Goal: Communication & Community: Answer question/provide support

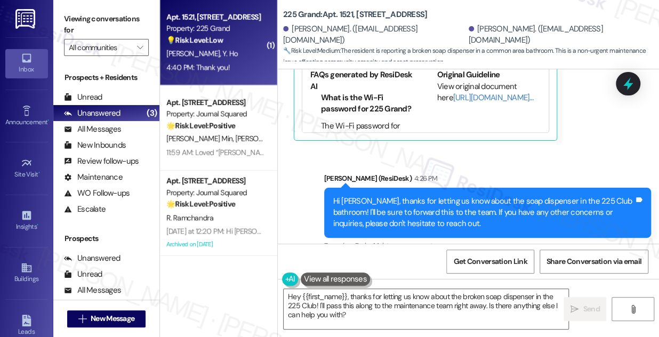
scroll to position [6284, 0]
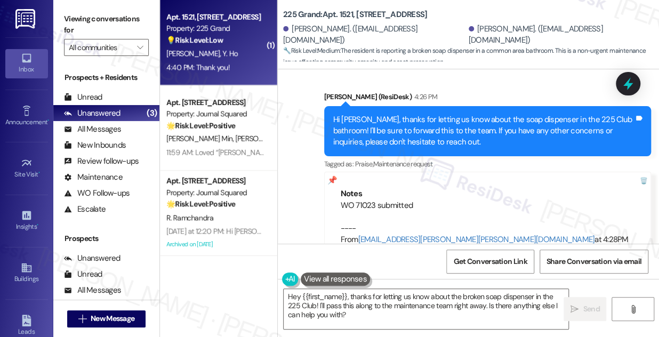
click at [411, 114] on div "Hi [PERSON_NAME], thanks for letting us know about the soap dispenser in the 22…" at bounding box center [483, 131] width 301 height 34
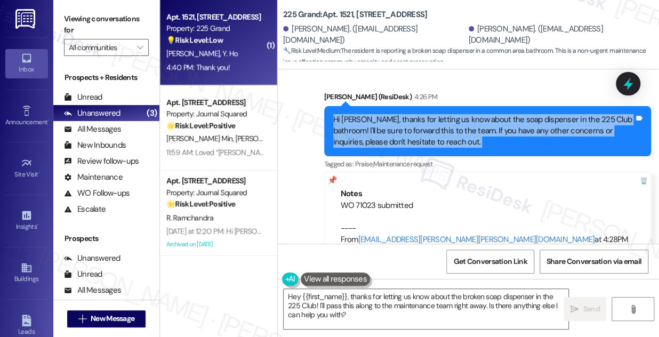
click at [411, 114] on div "Hi [PERSON_NAME], thanks for letting us know about the soap dispenser in the 22…" at bounding box center [483, 131] width 301 height 34
click at [402, 114] on div "Hi [PERSON_NAME], thanks for letting us know about the soap dispenser in the 22…" at bounding box center [483, 131] width 301 height 34
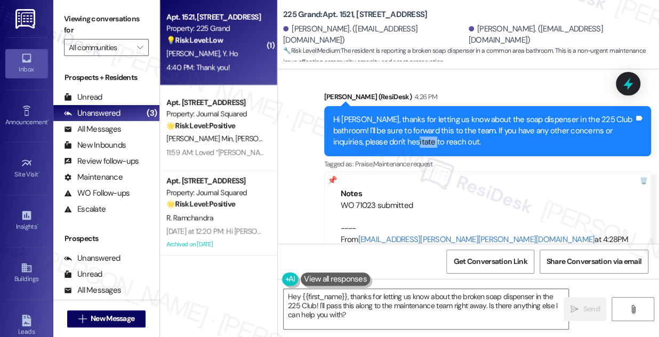
click at [402, 114] on div "Hi [PERSON_NAME], thanks for letting us know about the soap dispenser in the 22…" at bounding box center [483, 131] width 301 height 34
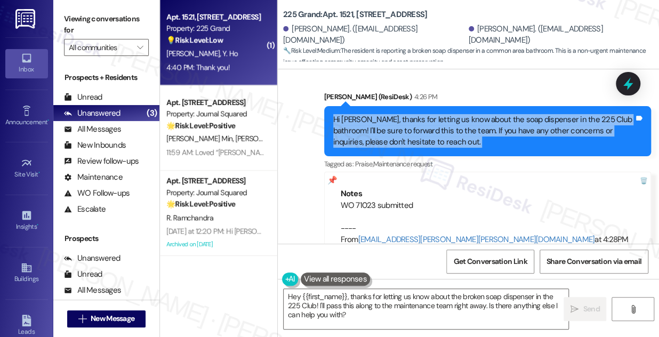
click at [402, 114] on div "Hi [PERSON_NAME], thanks for letting us know about the soap dispenser in the 22…" at bounding box center [483, 131] width 301 height 34
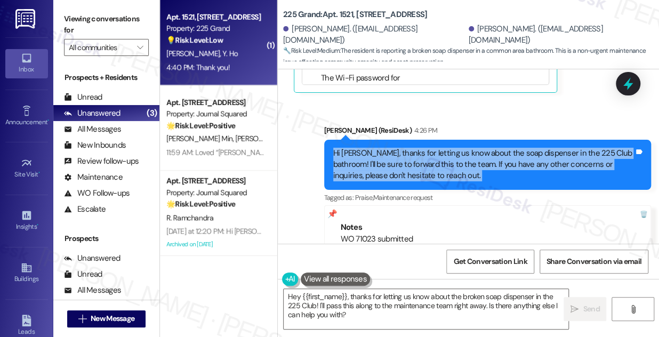
scroll to position [6236, 0]
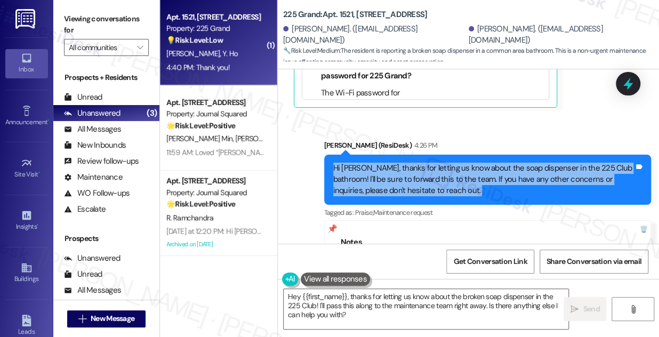
click at [476, 163] on div "Hi [PERSON_NAME], thanks for letting us know about the soap dispenser in the 22…" at bounding box center [483, 180] width 301 height 34
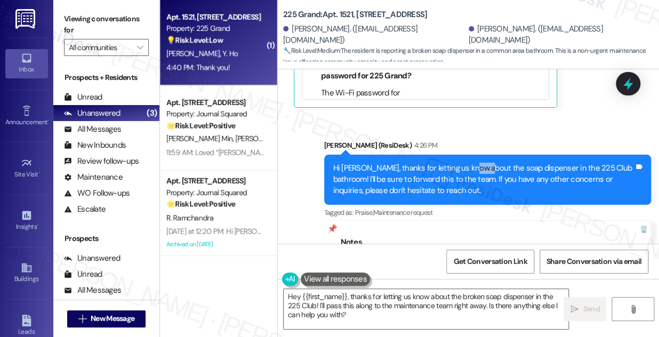
click at [476, 163] on div "Hi [PERSON_NAME], thanks for letting us know about the soap dispenser in the 22…" at bounding box center [483, 180] width 301 height 34
click at [474, 163] on div "Hi [PERSON_NAME], thanks for letting us know about the soap dispenser in the 22…" at bounding box center [483, 180] width 301 height 34
click at [421, 163] on div "Hi [PERSON_NAME], thanks for letting us know about the soap dispenser in the 22…" at bounding box center [483, 180] width 301 height 34
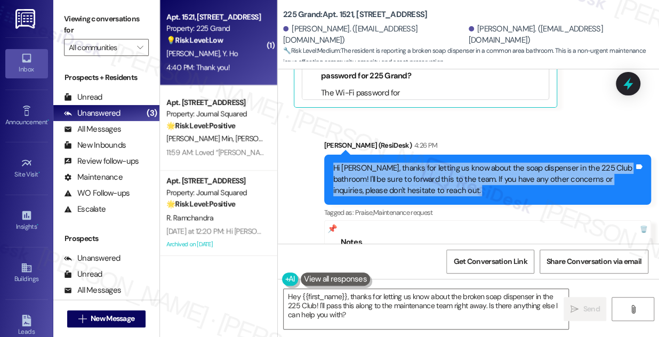
click at [421, 163] on div "Hi [PERSON_NAME], thanks for letting us know about the soap dispenser in the 22…" at bounding box center [483, 180] width 301 height 34
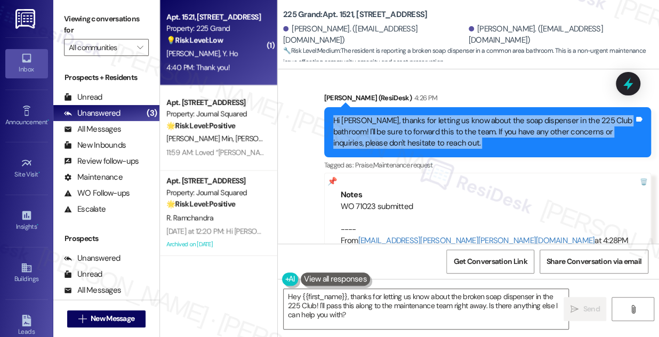
scroll to position [6284, 0]
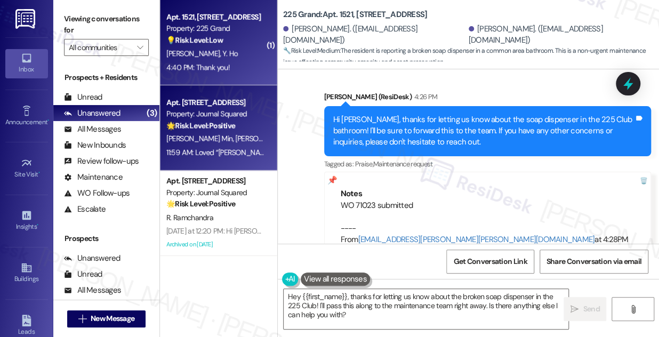
click at [193, 120] on strong "🌟 Risk Level: Positive" at bounding box center [200, 125] width 69 height 10
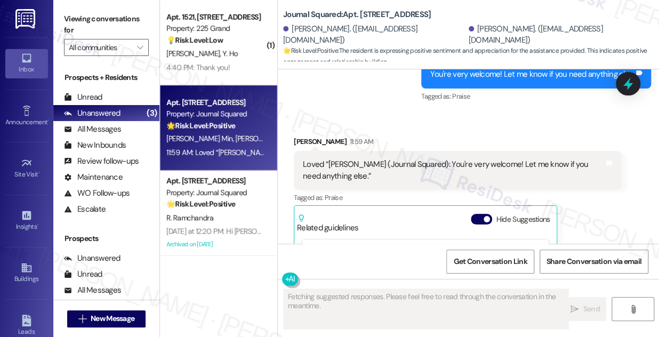
scroll to position [3046, 0]
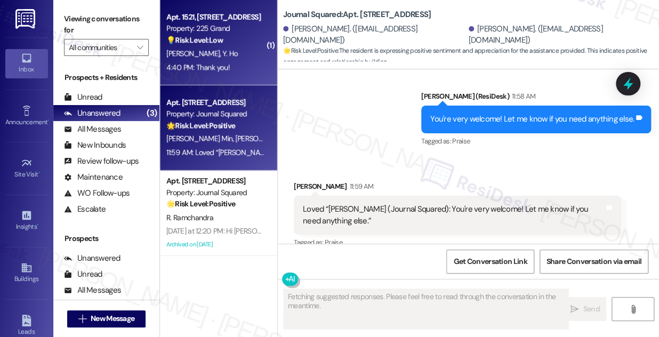
click at [230, 55] on div "M. Teng Y. Ho" at bounding box center [215, 53] width 101 height 13
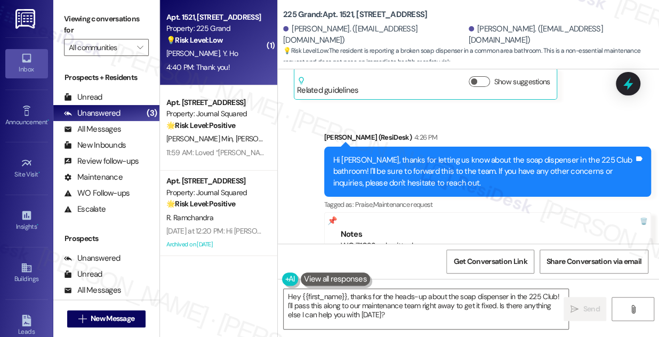
scroll to position [6094, 0]
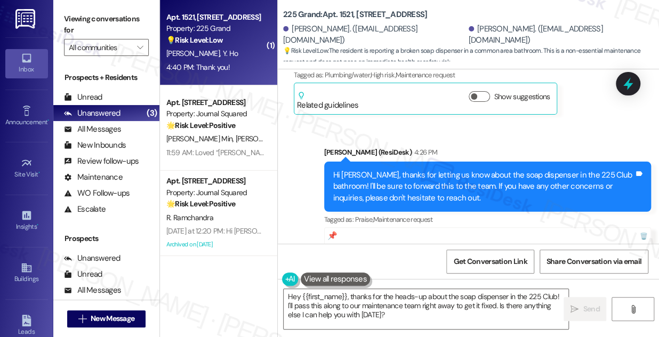
click at [383, 169] on div "Hi Yueh, thanks for letting us know about the soap dispenser in the 225 Club ba…" at bounding box center [483, 186] width 301 height 34
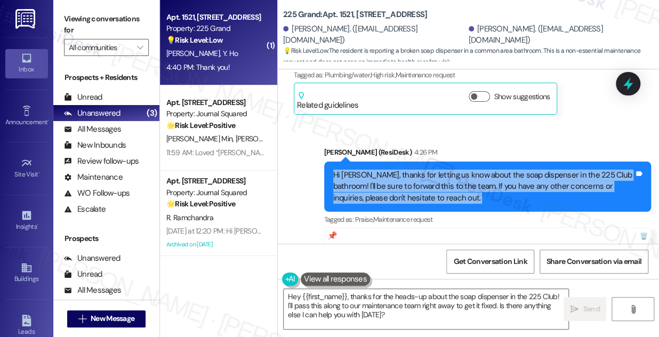
click at [383, 169] on div "Hi Yueh, thanks for letting us know about the soap dispenser in the 225 Club ba…" at bounding box center [483, 186] width 301 height 34
click at [469, 169] on div "Hi Yueh, thanks for letting us know about the soap dispenser in the 225 Club ba…" at bounding box center [483, 186] width 301 height 34
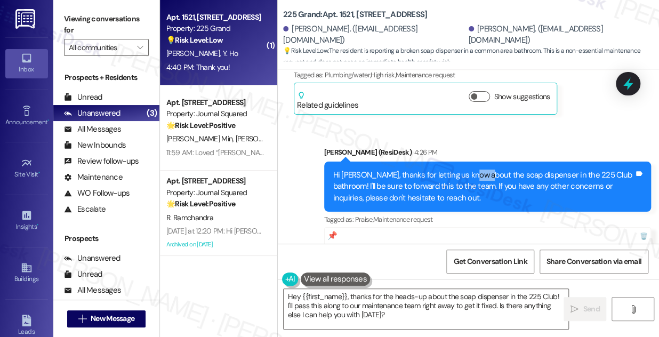
click at [469, 169] on div "Hi Yueh, thanks for letting us know about the soap dispenser in the 225 Club ba…" at bounding box center [483, 186] width 301 height 34
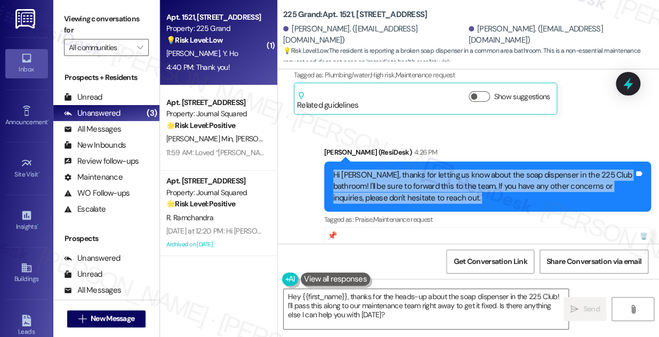
click at [469, 169] on div "Hi Yueh, thanks for letting us know about the soap dispenser in the 225 Club ba…" at bounding box center [483, 186] width 301 height 34
click at [372, 312] on textarea "Hey {{first_name}}, thanks for the heads-up about the soap dispenser in the 225…" at bounding box center [426, 309] width 285 height 40
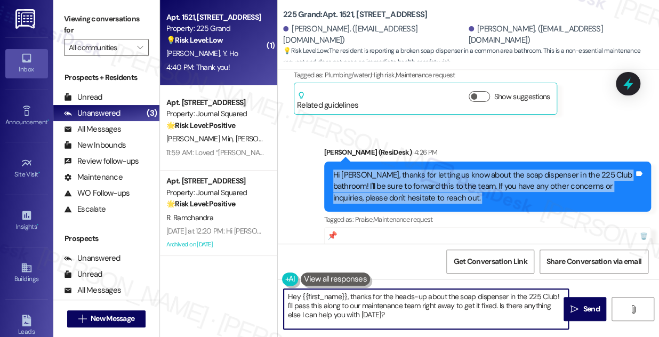
click at [372, 312] on textarea "Hey {{first_name}}, thanks for the heads-up about the soap dispenser in the 225…" at bounding box center [426, 309] width 285 height 40
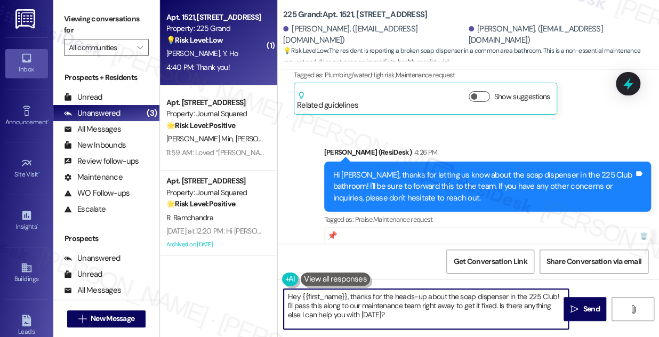
click at [372, 312] on textarea "Hey {{first_name}}, thanks for the heads-up about the soap dispenser in the 225…" at bounding box center [426, 309] width 285 height 40
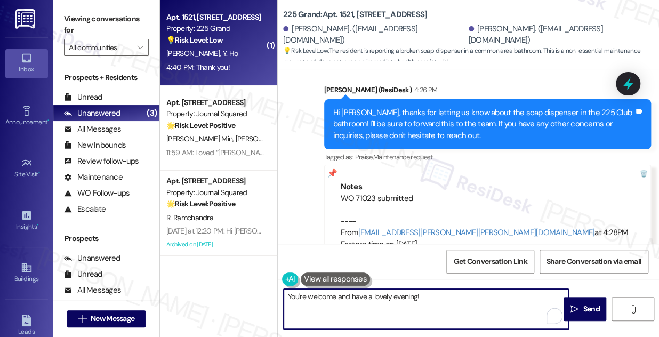
scroll to position [6239, 0]
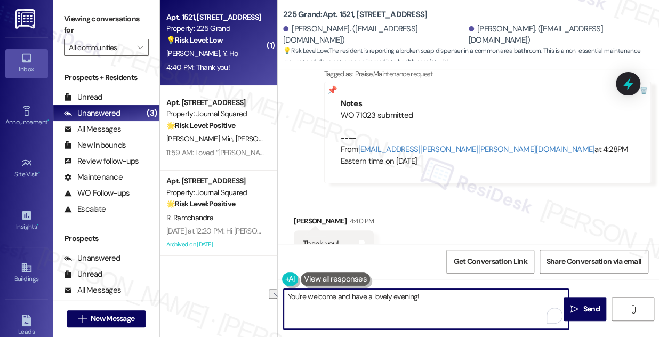
drag, startPoint x: 408, startPoint y: 296, endPoint x: 335, endPoint y: 296, distance: 73.0
click at [335, 296] on textarea "You're welcome and have a lovely evening!" at bounding box center [426, 309] width 285 height 40
drag, startPoint x: 358, startPoint y: 294, endPoint x: 338, endPoint y: 296, distance: 19.9
click at [338, 296] on textarea "You're welcome.ng!" at bounding box center [426, 309] width 285 height 40
drag, startPoint x: 362, startPoint y: 301, endPoint x: 273, endPoint y: 293, distance: 89.3
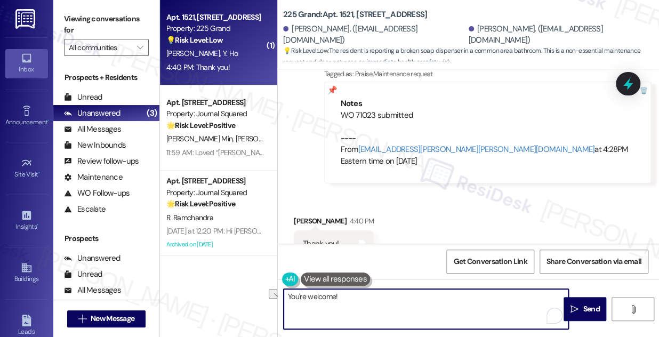
click at [273, 293] on div "( 1 ) Apt. 1521, 225 Grand Street Property: 225 Grand 💡 Risk Level: Low The res…" at bounding box center [409, 168] width 499 height 337
type textarea "Anytime!"
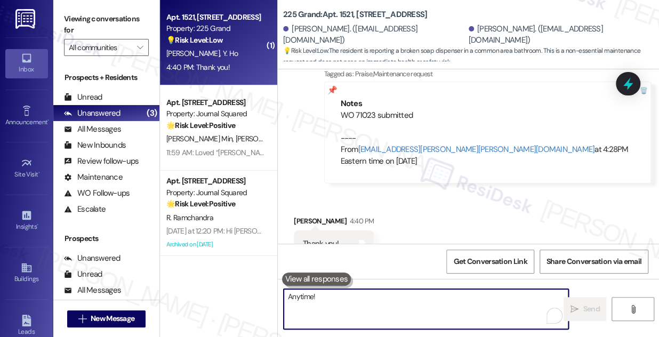
scroll to position [6313, 0]
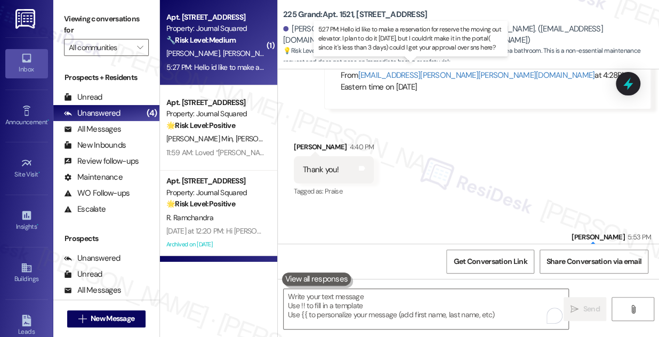
click at [229, 62] on div "5:27 PM: Hello id like to make a reservation for reserve the moving out elevato…" at bounding box center [473, 67] width 615 height 10
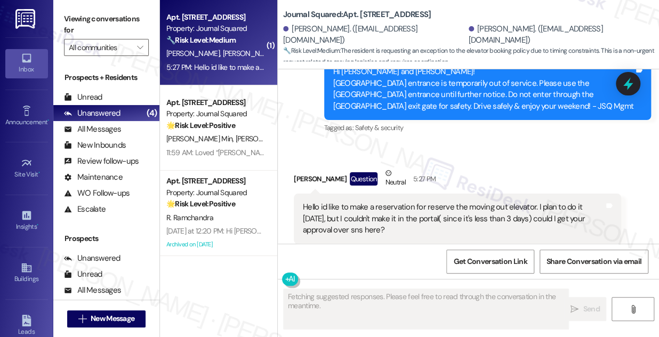
scroll to position [6604, 0]
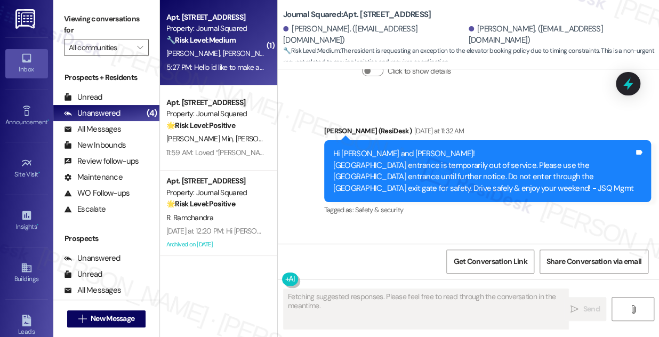
click at [401, 284] on div "Hello id like to make a reservation for reserve the moving out elevator. I plan…" at bounding box center [453, 301] width 301 height 34
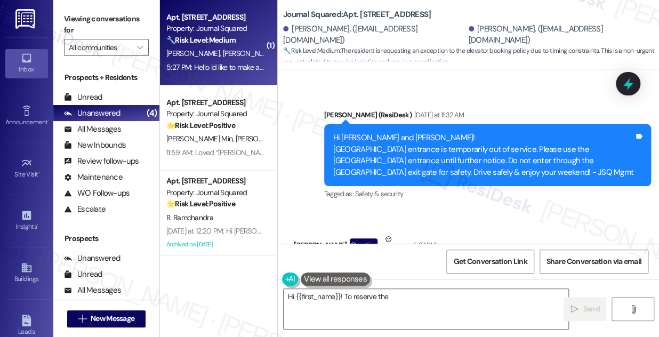
scroll to position [6652, 0]
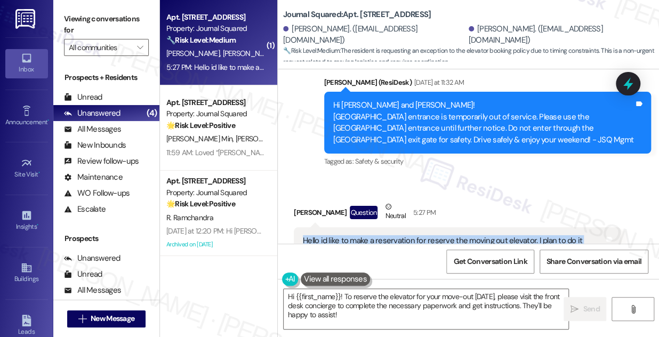
click at [359, 235] on div "Hello id like to make a reservation for reserve the moving out elevator. I plan…" at bounding box center [453, 252] width 301 height 34
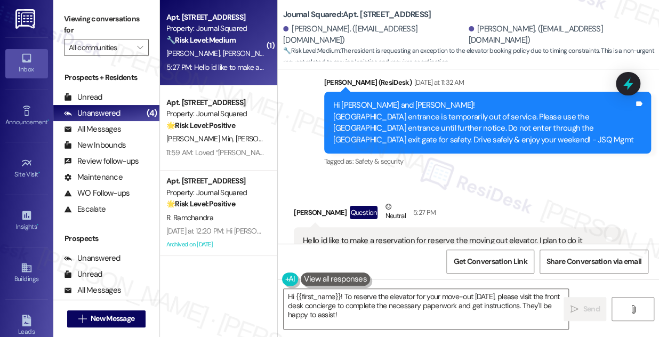
click at [359, 235] on div "Hello id like to make a reservation for reserve the moving out elevator. I plan…" at bounding box center [453, 252] width 301 height 34
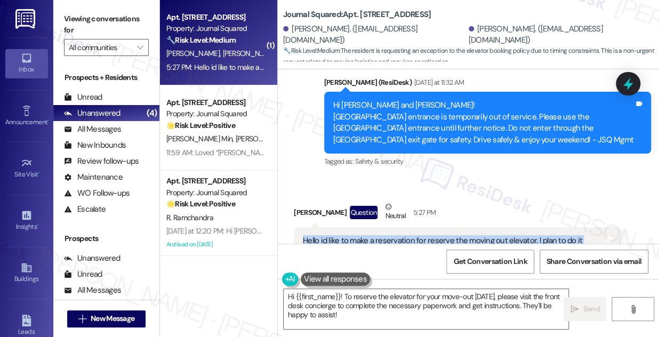
click at [359, 235] on div "Hello id like to make a reservation for reserve the moving out elevator. I plan…" at bounding box center [453, 252] width 301 height 34
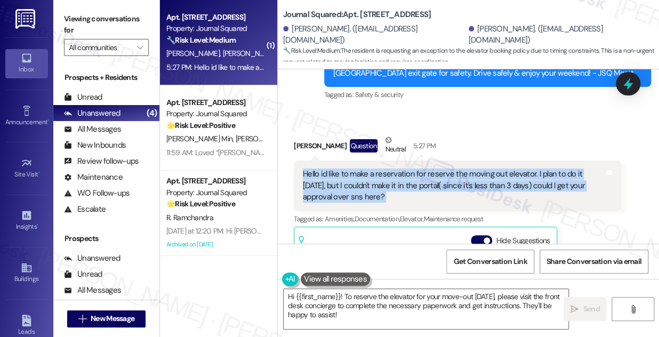
scroll to position [6653, 0]
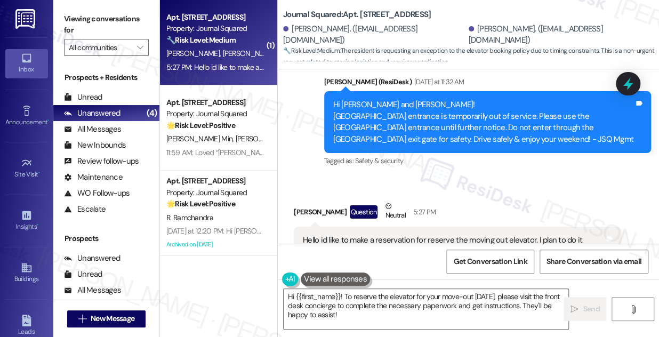
click at [303, 200] on div "Yenchu Chen Question Neutral 5:27 PM" at bounding box center [457, 213] width 327 height 26
copy div "Yenchu"
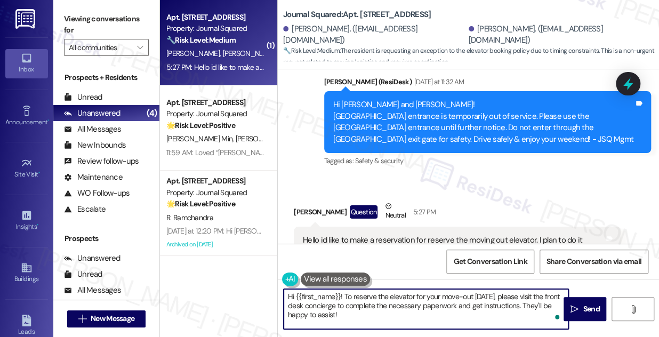
drag, startPoint x: 296, startPoint y: 292, endPoint x: 339, endPoint y: 288, distance: 42.8
click at [339, 289] on textarea "Hi {{first_name}}! To reserve the elevator for your move-out this Thursday, ple…" at bounding box center [426, 309] width 285 height 40
paste textarea "Yenchu"
click at [438, 235] on div "Hello id like to make a reservation for reserve the moving out elevator. I plan…" at bounding box center [453, 252] width 301 height 34
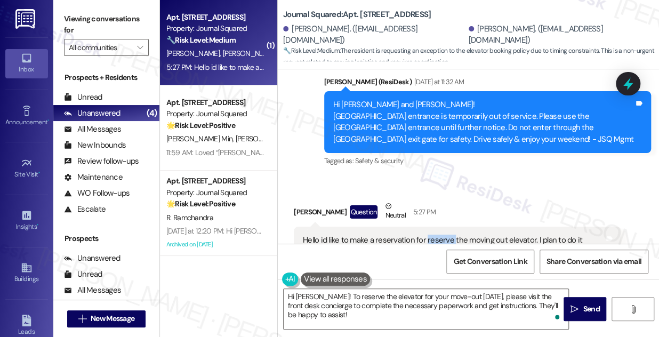
click at [438, 235] on div "Hello id like to make a reservation for reserve the moving out elevator. I plan…" at bounding box center [453, 252] width 301 height 34
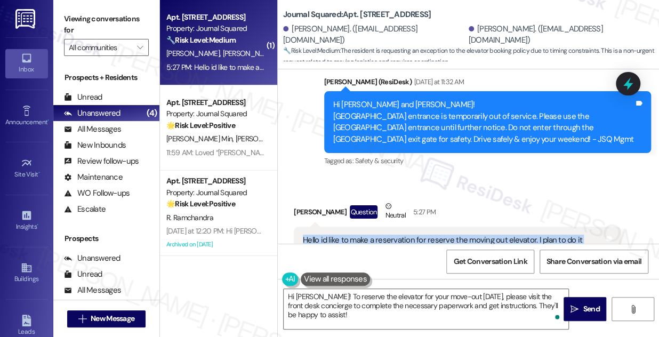
click at [438, 235] on div "Hello id like to make a reservation for reserve the moving out elevator. I plan…" at bounding box center [453, 252] width 301 height 34
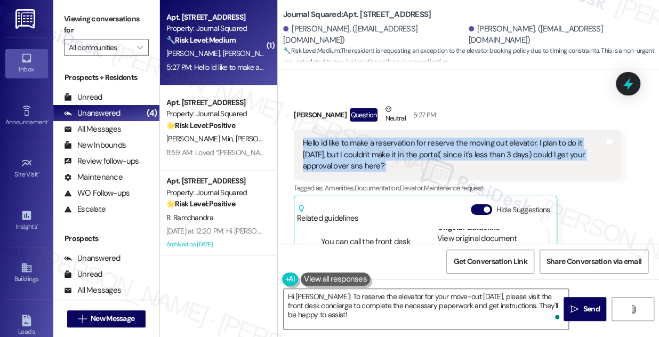
scroll to position [96, 0]
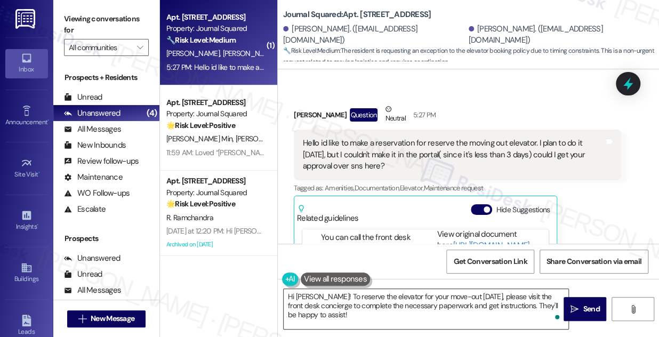
click at [335, 305] on textarea "Hi Yenchu! To reserve the elevator for your move-out this Thursday, please visi…" at bounding box center [426, 309] width 285 height 40
drag, startPoint x: 341, startPoint y: 169, endPoint x: 398, endPoint y: 167, distance: 57.1
click at [398, 232] on li "You can call the front desk team at (201-547-1021) to inquire about the availab…" at bounding box center [367, 260] width 93 height 57
copy li "at (201-547-1021)"
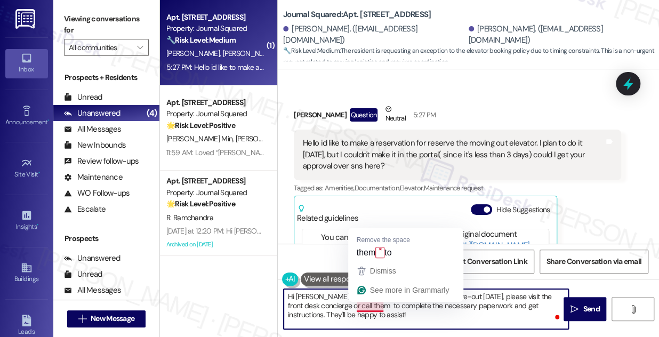
click at [375, 304] on textarea "Hi Yenchu! To reserve the elevator for your move-out this Thursday, please visi…" at bounding box center [426, 309] width 285 height 40
paste textarea "at (201-547-1021)"
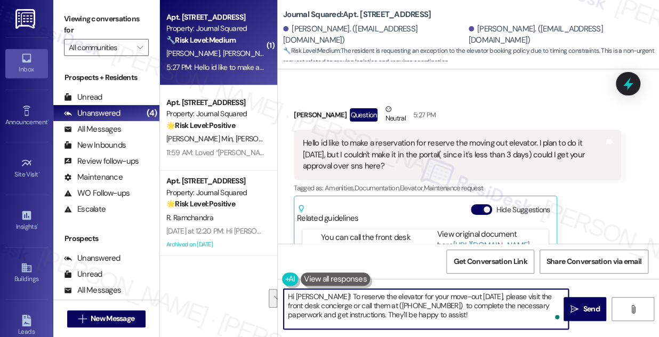
drag, startPoint x: 439, startPoint y: 305, endPoint x: 348, endPoint y: 313, distance: 91.0
click at [348, 313] on textarea "Hi Yenchu! To reserve the elevator for your move-out this Thursday, please visi…" at bounding box center [426, 309] width 285 height 40
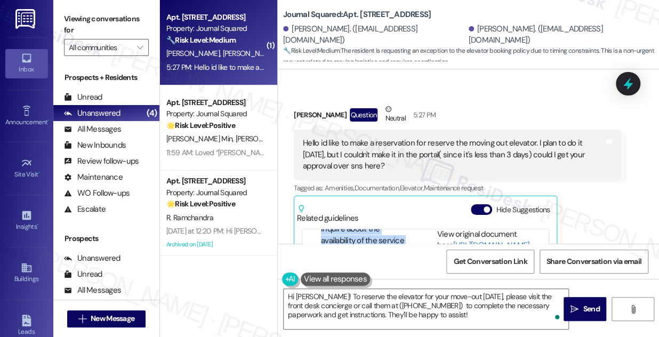
scroll to position [80, 0]
drag, startPoint x: 320, startPoint y: 181, endPoint x: 348, endPoint y: 170, distance: 30.2
click at [348, 170] on ul "What number can I call to inquire about the service elevator? You can call the …" at bounding box center [362, 208] width 104 height 96
copy li "inquire about the availability of the service elevator."
click at [514, 314] on textarea "Hi Yenchu! To reserve the elevator for your move-out this Thursday, please visi…" at bounding box center [426, 309] width 285 height 40
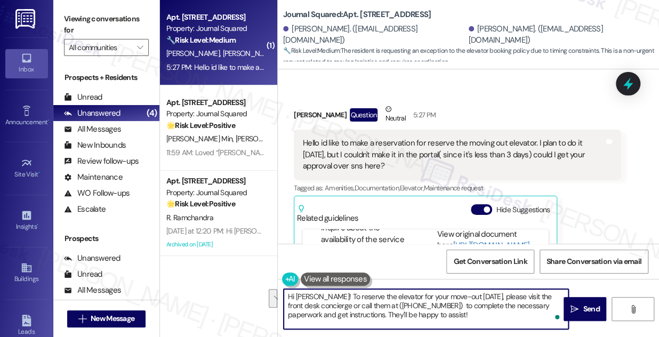
drag, startPoint x: 439, startPoint y: 306, endPoint x: 462, endPoint y: 312, distance: 23.8
click at [462, 312] on textarea "Hi Yenchu! To reserve the elevator for your move-out this Thursday, please visi…" at bounding box center [426, 309] width 285 height 40
click at [455, 311] on textarea "Hi Yenchu! To reserve the elevator for your move-out this Thursday, please visi…" at bounding box center [426, 309] width 285 height 40
drag, startPoint x: 349, startPoint y: 318, endPoint x: 440, endPoint y: 304, distance: 92.2
click at [440, 304] on textarea "Hi Yenchu! To reserve the elevator for your move-out this Thursday, please visi…" at bounding box center [426, 309] width 285 height 40
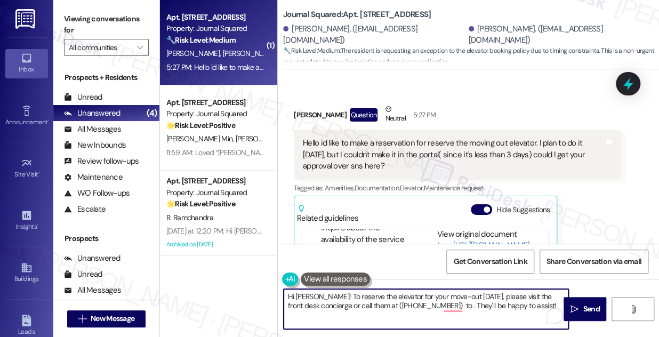
paste textarea "inquire about the availability of the service elevator."
click at [470, 300] on textarea "Hi Yenchu! To reserve the elevator for your move-out this Thursday, please visi…" at bounding box center [426, 309] width 285 height 40
drag, startPoint x: 470, startPoint y: 300, endPoint x: 464, endPoint y: 298, distance: 6.1
click at [470, 300] on textarea "Hi Yenchu! To reserve the elevator for your move-out this Thursday, please visi…" at bounding box center [426, 309] width 285 height 40
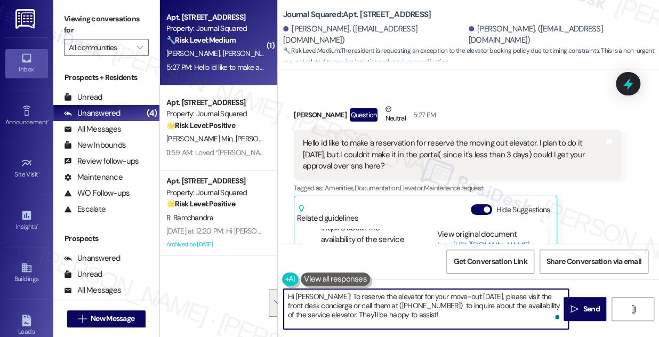
click at [369, 294] on textarea "Hi Yenchu! To reserve the elevator for your move-out this Thursday, please visi…" at bounding box center [426, 309] width 285 height 40
click at [464, 309] on textarea "Hi Yenchu! To reserve the elevator for your move-out this Thursday, please visi…" at bounding box center [426, 309] width 285 height 40
click at [441, 320] on textarea "Hi Yenchu! To reserve the elevator for your move-out this Thursday, please visi…" at bounding box center [426, 309] width 285 height 40
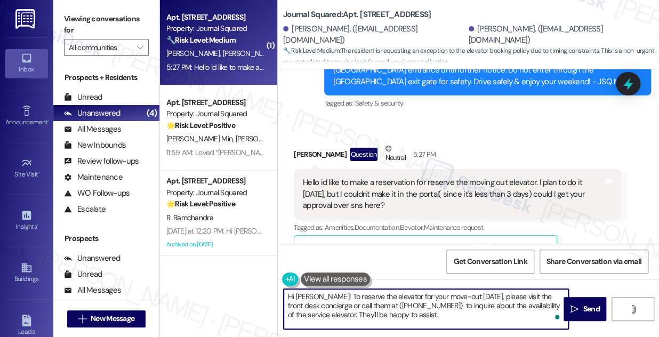
scroll to position [6653, 0]
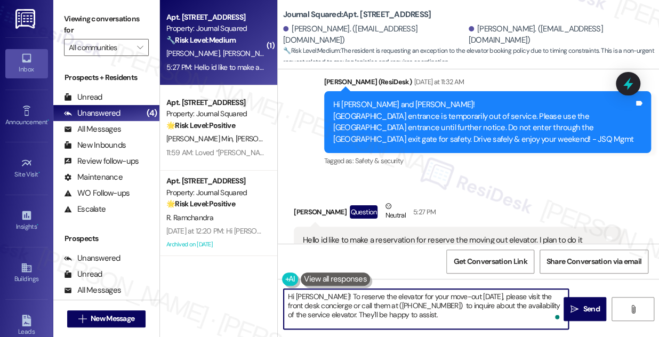
type textarea "Hi [PERSON_NAME]! To reserve the elevator for your move-out [DATE], please visi…"
click at [397, 235] on div "Hello id like to make a reservation for reserve the moving out elevator. I plan…" at bounding box center [453, 252] width 301 height 34
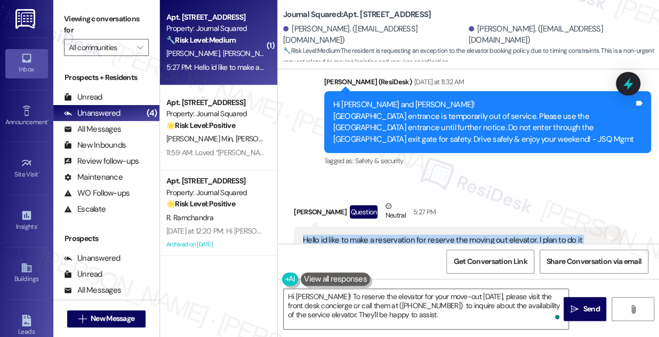
click at [397, 235] on div "Hello id like to make a reservation for reserve the moving out elevator. I plan…" at bounding box center [453, 252] width 301 height 34
click at [469, 235] on div "Hello id like to make a reservation for reserve the moving out elevator. I plan…" at bounding box center [453, 252] width 301 height 34
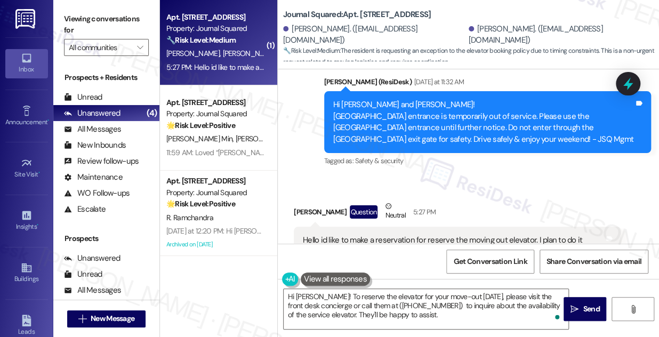
click at [469, 235] on div "Hello id like to make a reservation for reserve the moving out elevator. I plan…" at bounding box center [453, 252] width 301 height 34
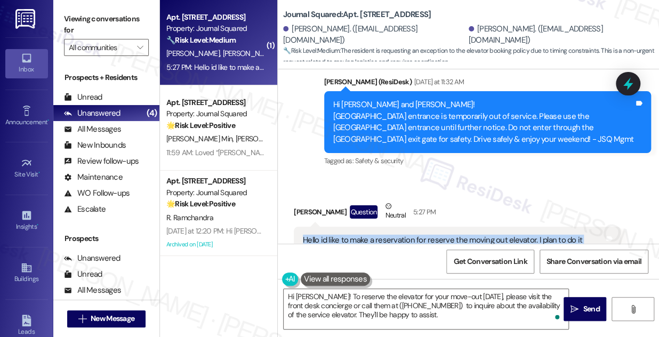
click at [469, 235] on div "Hello id like to make a reservation for reserve the moving out elevator. I plan…" at bounding box center [453, 252] width 301 height 34
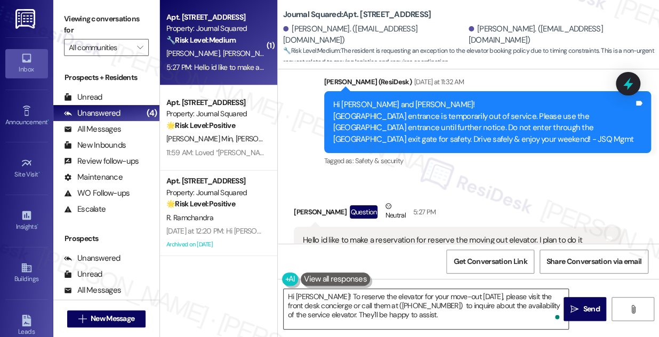
click at [333, 298] on textarea "Hi [PERSON_NAME]! To reserve the elevator for your move-out [DATE], please visi…" at bounding box center [426, 309] width 285 height 40
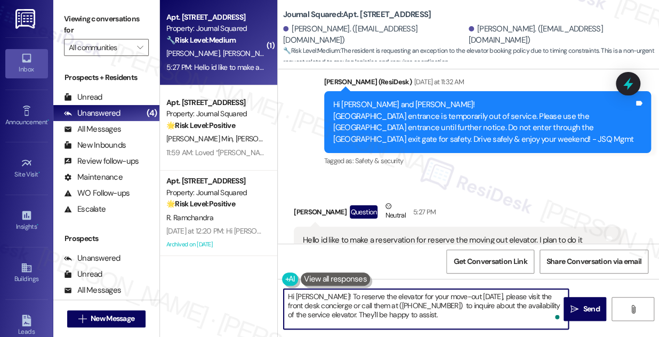
click at [333, 298] on textarea "Hi [PERSON_NAME]! To reserve the elevator for your move-out [DATE], please visi…" at bounding box center [426, 309] width 285 height 40
click at [472, 308] on textarea "Hi [PERSON_NAME]! To reserve the elevator for your move-out [DATE], please visi…" at bounding box center [426, 309] width 285 height 40
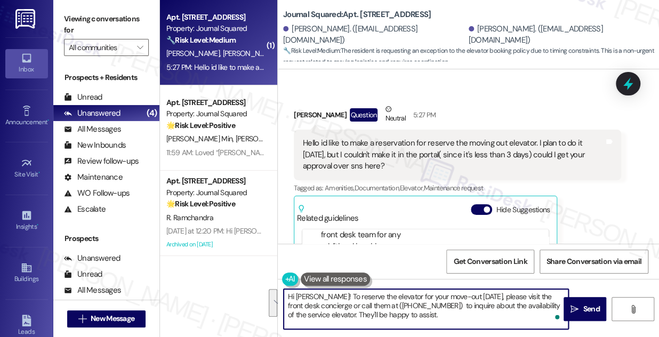
scroll to position [145, 0]
click at [443, 309] on textarea "Hi [PERSON_NAME]! To reserve the elevator for your move-out [DATE], please visi…" at bounding box center [426, 309] width 285 height 40
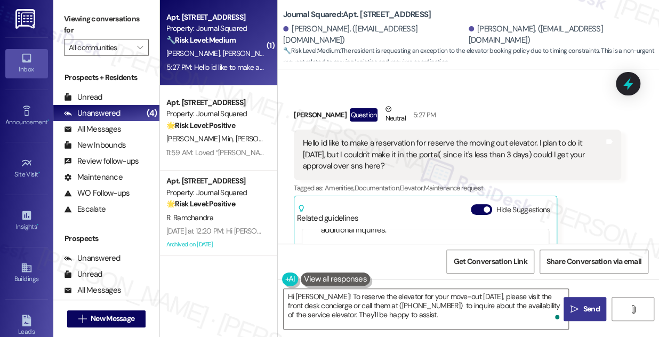
click at [578, 309] on icon "" at bounding box center [574, 309] width 8 height 9
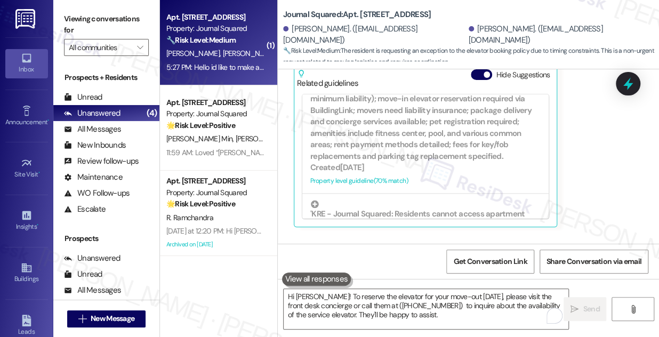
scroll to position [6895, 0]
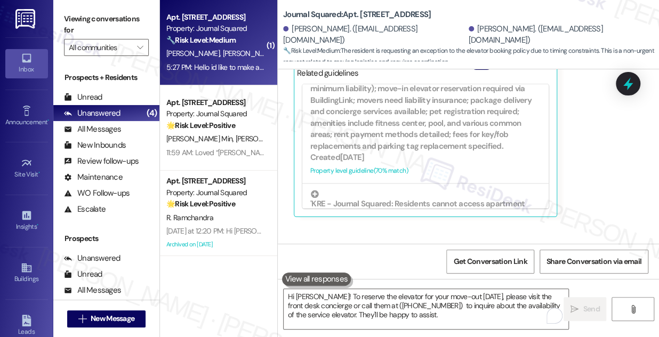
click at [479, 272] on div "Hi [PERSON_NAME]! To reserve the elevator for your move-out [DATE], please visi…" at bounding box center [483, 289] width 301 height 34
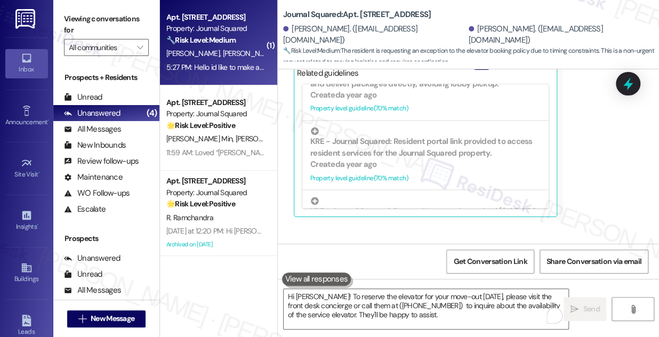
click at [350, 272] on div "Hi [PERSON_NAME]! To reserve the elevator for your move-out [DATE], please visi…" at bounding box center [483, 289] width 301 height 34
click at [489, 272] on div "Hi [PERSON_NAME]! To reserve the elevator for your move-out [DATE], please visi…" at bounding box center [483, 289] width 301 height 34
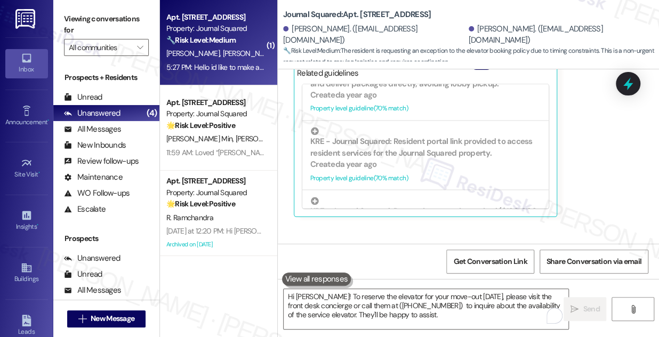
click at [489, 272] on div "Hi [PERSON_NAME]! To reserve the elevator for your move-out [DATE], please visi…" at bounding box center [483, 289] width 301 height 34
click at [384, 272] on div "Hi [PERSON_NAME]! To reserve the elevator for your move-out [DATE], please visi…" at bounding box center [483, 289] width 301 height 34
click at [430, 272] on div "Hi [PERSON_NAME]! To reserve the elevator for your move-out [DATE], please visi…" at bounding box center [483, 289] width 301 height 34
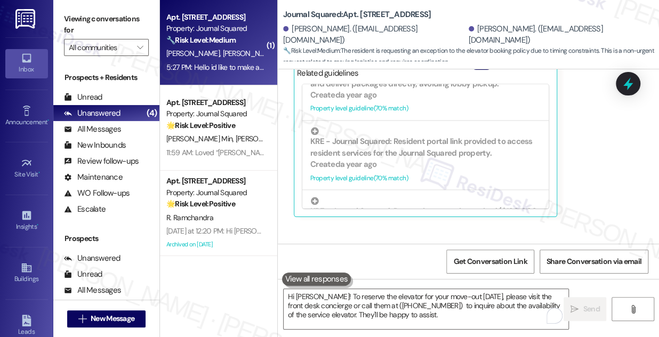
click at [431, 272] on div "Hi [PERSON_NAME]! To reserve the elevator for your move-out [DATE], please visi…" at bounding box center [483, 289] width 301 height 34
click at [470, 272] on div "Hi [PERSON_NAME]! To reserve the elevator for your move-out [DATE], please visi…" at bounding box center [483, 289] width 301 height 34
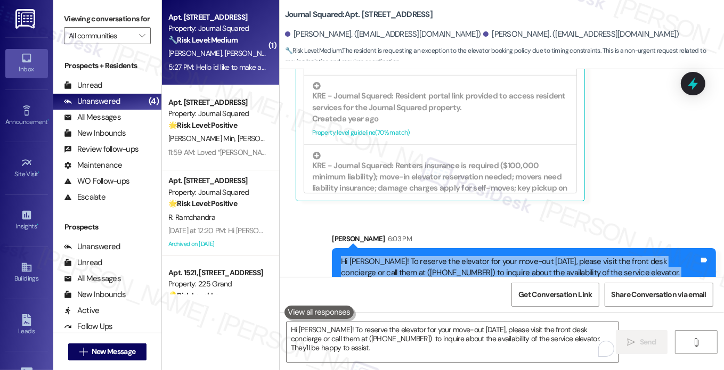
scroll to position [969, 0]
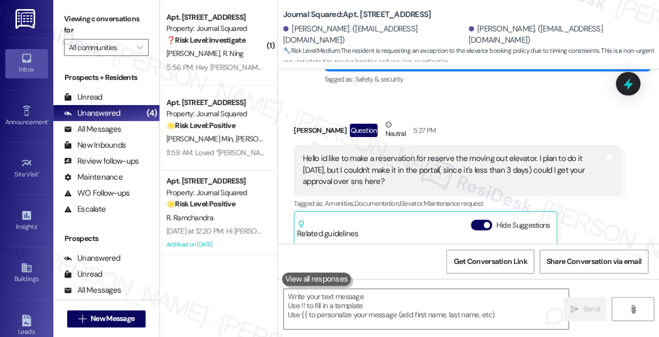
scroll to position [6713, 0]
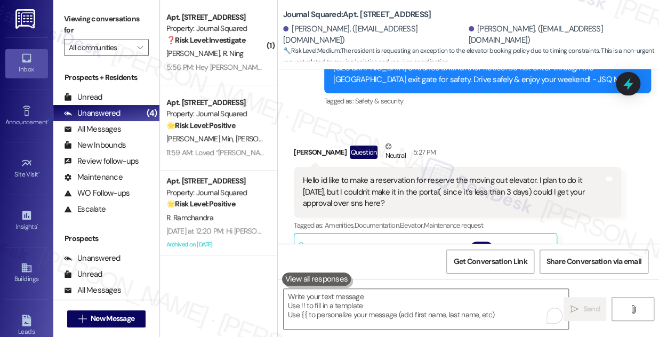
click at [398, 175] on div "Hello id like to make a reservation for reserve the moving out elevator. I plan…" at bounding box center [453, 192] width 301 height 34
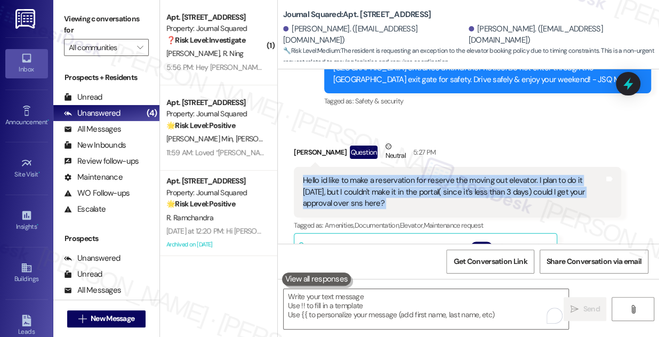
click at [398, 175] on div "Hello id like to make a reservation for reserve the moving out elevator. I plan…" at bounding box center [453, 192] width 301 height 34
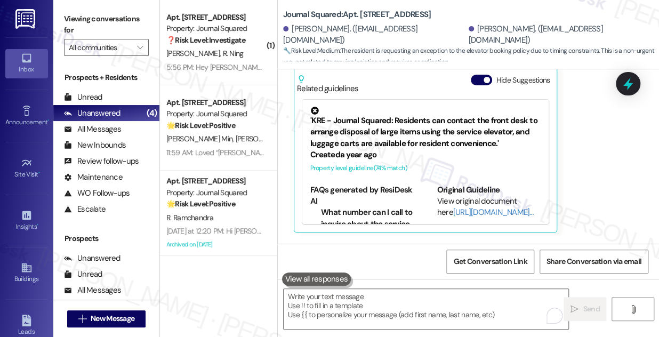
scroll to position [6895, 0]
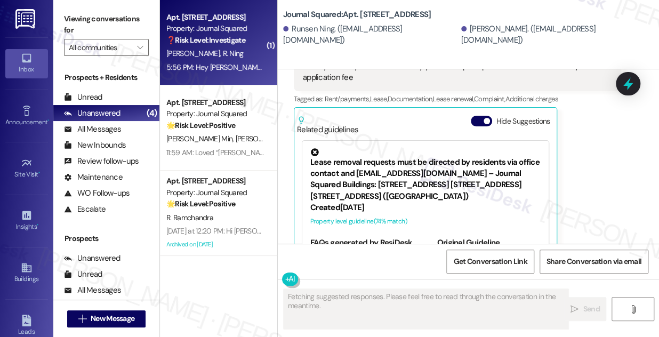
scroll to position [11707, 0]
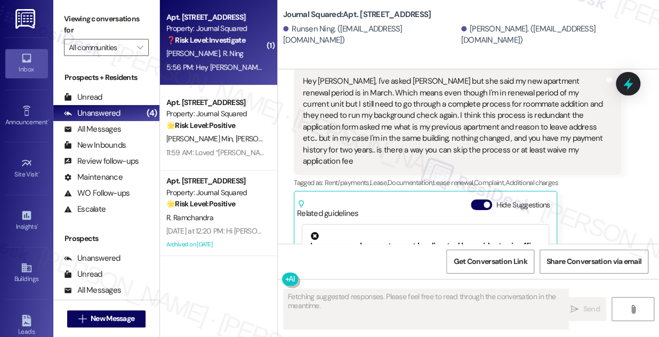
click at [385, 146] on div "Hey [PERSON_NAME], I've asked [PERSON_NAME] but she said my new apartment renew…" at bounding box center [453, 121] width 301 height 91
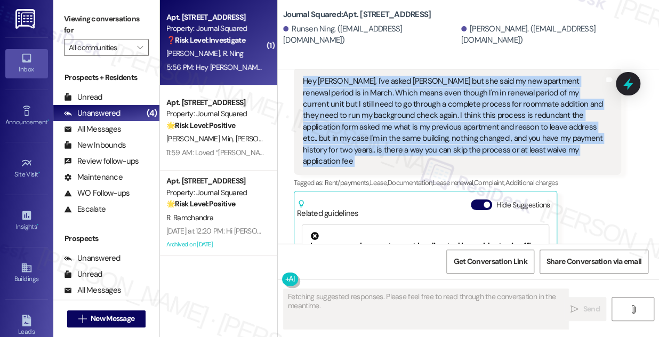
click at [385, 146] on div "Hey [PERSON_NAME], I've asked [PERSON_NAME] but she said my new apartment renew…" at bounding box center [453, 121] width 301 height 91
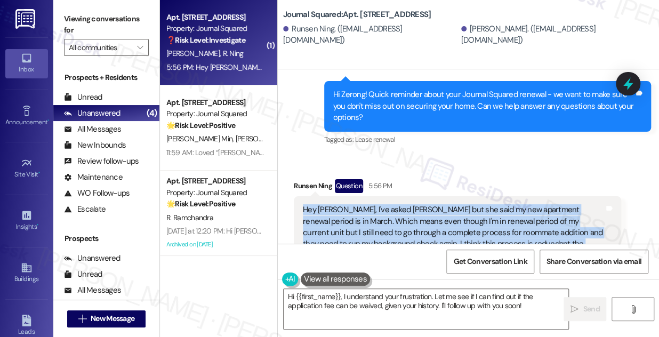
scroll to position [11561, 0]
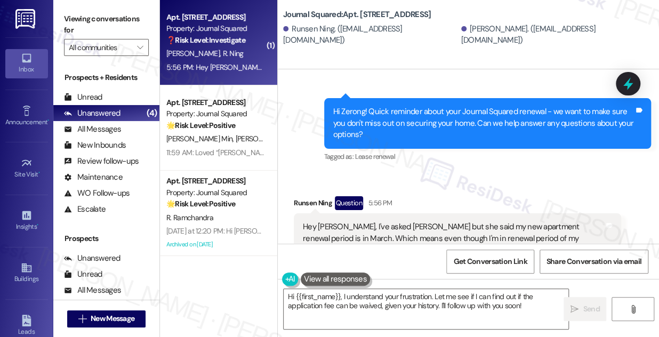
click at [490, 140] on div "Hi Zerong! Quick reminder about your Journal Squared renewal - we want to make …" at bounding box center [483, 123] width 301 height 34
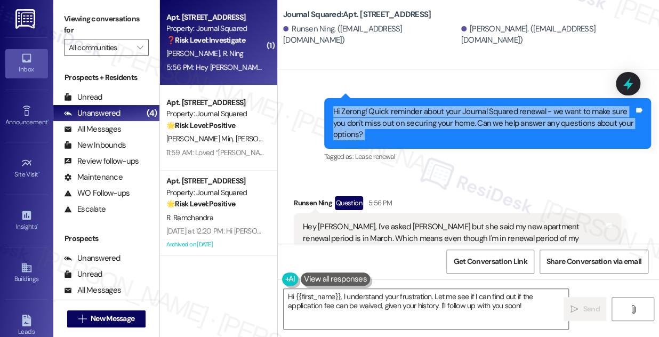
click at [490, 140] on div "Hi Zerong! Quick reminder about your Journal Squared renewal - we want to make …" at bounding box center [483, 123] width 301 height 34
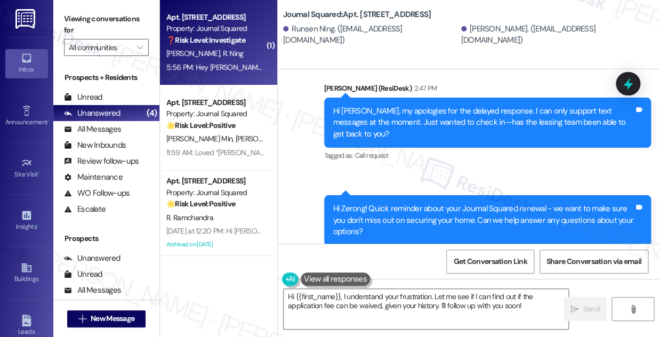
click at [410, 140] on div "Hi [PERSON_NAME], my apologies for the delayed response. I can only support tex…" at bounding box center [483, 123] width 301 height 34
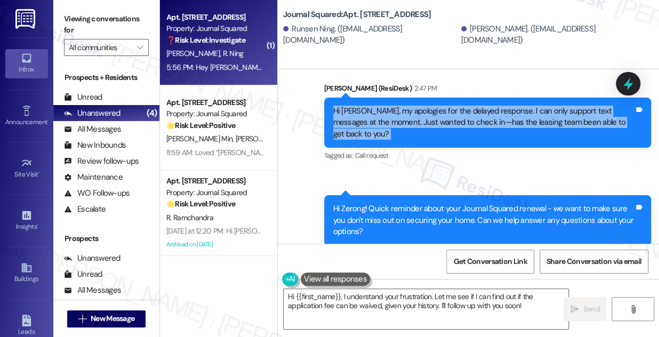
click at [410, 140] on div "Hi [PERSON_NAME], my apologies for the delayed response. I can only support tex…" at bounding box center [483, 123] width 301 height 34
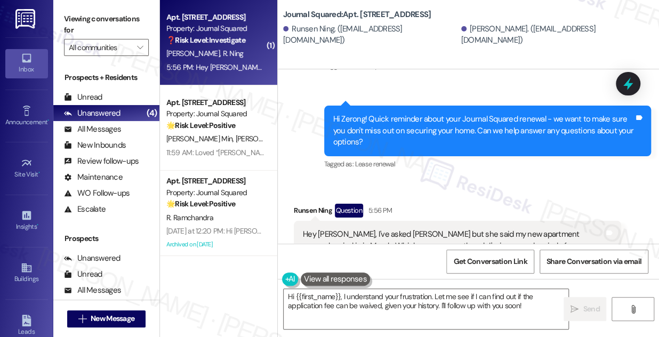
scroll to position [11513, 0]
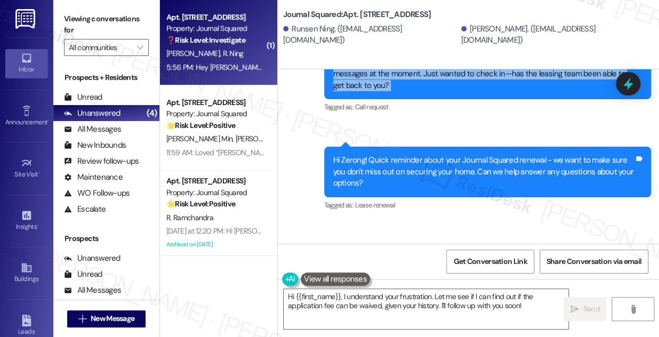
click at [424, 91] on div "Hi [PERSON_NAME], my apologies for the delayed response. I can only support tex…" at bounding box center [487, 74] width 327 height 50
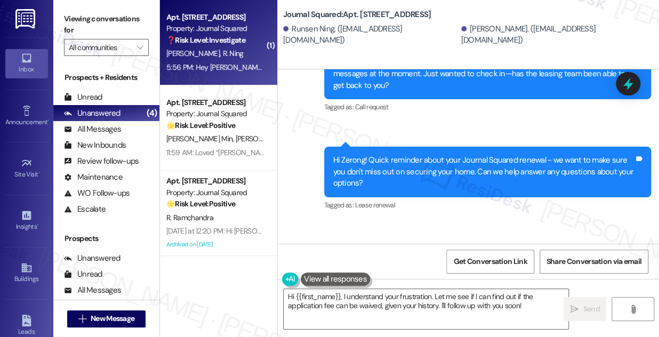
click at [424, 91] on div "Hi [PERSON_NAME], my apologies for the delayed response. I can only support tex…" at bounding box center [487, 74] width 327 height 50
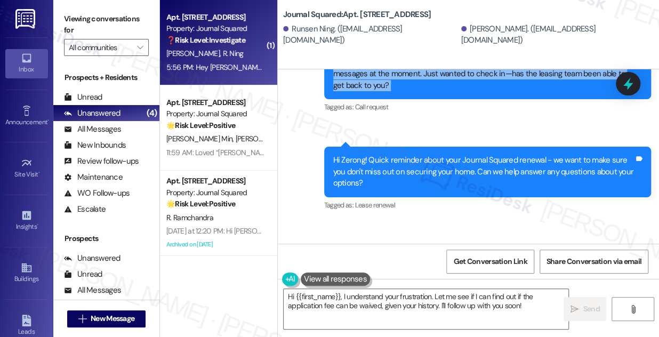
click at [424, 91] on div "Hi [PERSON_NAME], my apologies for the delayed response. I can only support tex…" at bounding box center [487, 74] width 327 height 50
click at [426, 91] on div "Hi [PERSON_NAME], my apologies for the delayed response. I can only support tex…" at bounding box center [483, 74] width 301 height 34
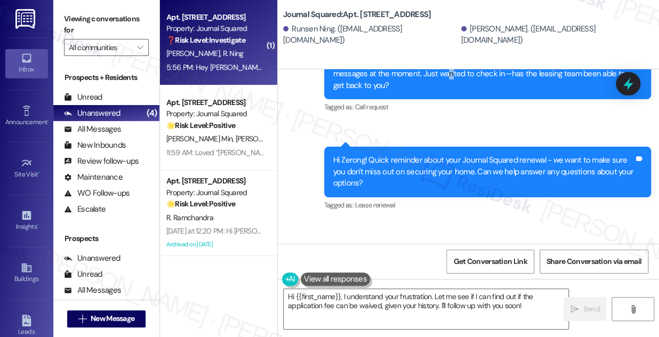
click at [426, 91] on div "Hi [PERSON_NAME], my apologies for the delayed response. I can only support tex…" at bounding box center [483, 74] width 301 height 34
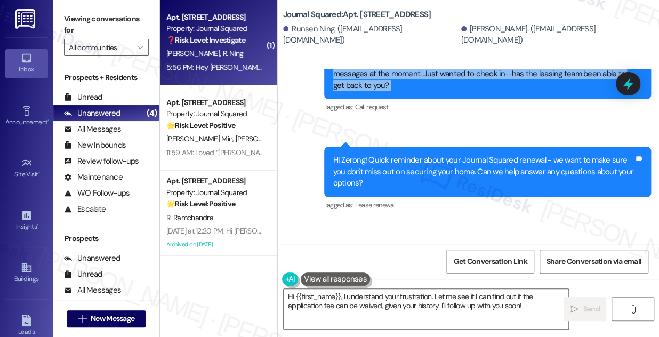
click at [426, 91] on div "Hi [PERSON_NAME], my apologies for the delayed response. I can only support tex…" at bounding box center [483, 74] width 301 height 34
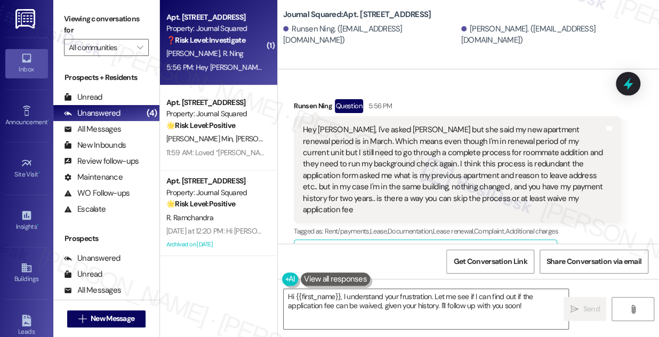
click at [403, 177] on div "Hey [PERSON_NAME], I've asked [PERSON_NAME] but she said my new apartment renew…" at bounding box center [453, 169] width 301 height 91
click at [404, 177] on div "Hey [PERSON_NAME], I've asked [PERSON_NAME] but she said my new apartment renew…" at bounding box center [453, 169] width 301 height 91
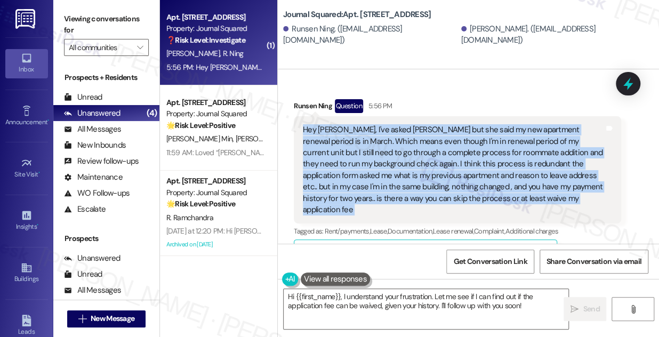
click at [404, 177] on div "Hey [PERSON_NAME], I've asked [PERSON_NAME] but she said my new apartment renew…" at bounding box center [453, 169] width 301 height 91
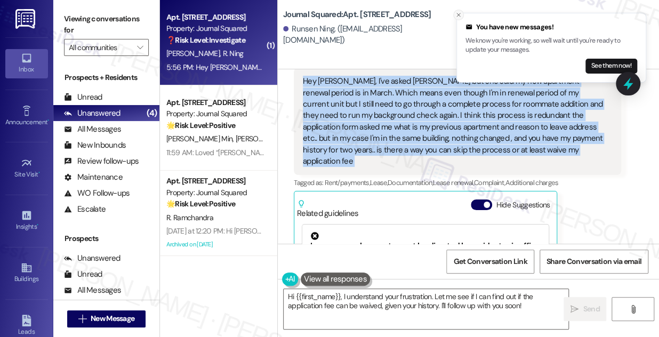
click at [459, 15] on icon "Close toast" at bounding box center [458, 15] width 6 height 6
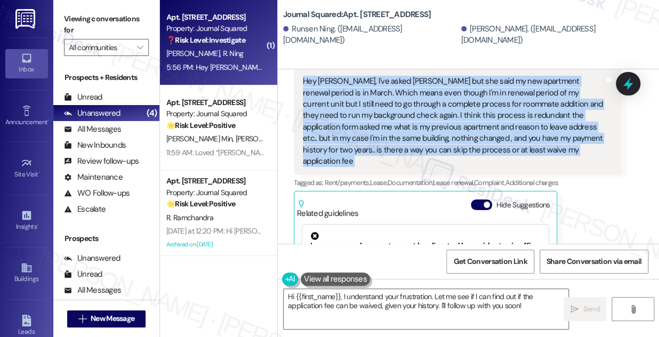
click at [312, 131] on div "Hey [PERSON_NAME], I've asked [PERSON_NAME] but she said my new apartment renew…" at bounding box center [453, 121] width 301 height 91
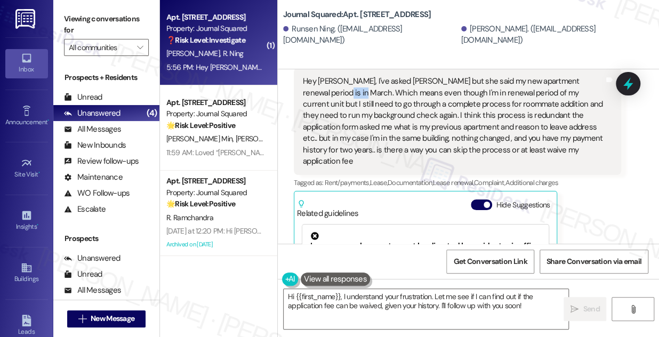
click at [312, 131] on div "Hey [PERSON_NAME], I've asked [PERSON_NAME] but she said my new apartment renew…" at bounding box center [453, 121] width 301 height 91
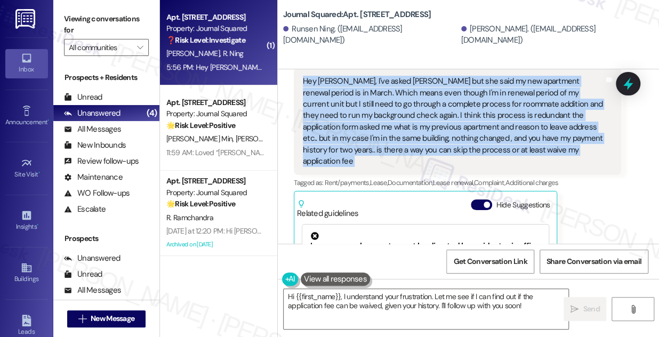
click at [312, 131] on div "Hey [PERSON_NAME], I've asked [PERSON_NAME] but she said my new apartment renew…" at bounding box center [453, 121] width 301 height 91
click at [537, 151] on div "Hey [PERSON_NAME], I've asked [PERSON_NAME] but she said my new apartment renew…" at bounding box center [453, 121] width 301 height 91
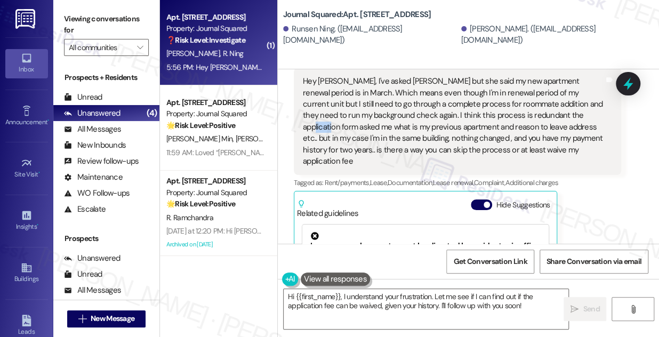
click at [537, 151] on div "Hey [PERSON_NAME], I've asked [PERSON_NAME] but she said my new apartment renew…" at bounding box center [453, 121] width 301 height 91
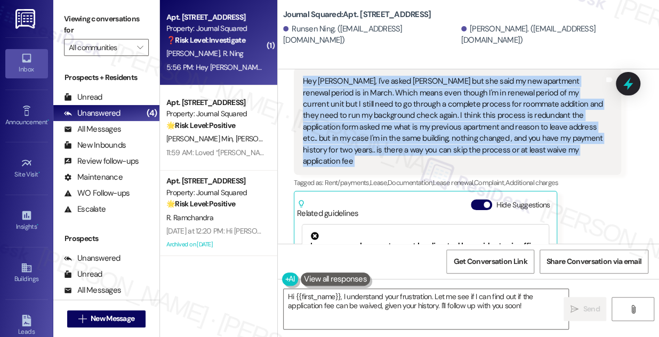
click at [537, 151] on div "Hey [PERSON_NAME], I've asked [PERSON_NAME] but she said my new apartment renew…" at bounding box center [453, 121] width 301 height 91
click at [421, 167] on div "Hey [PERSON_NAME], I've asked [PERSON_NAME] but she said my new apartment renew…" at bounding box center [453, 121] width 301 height 91
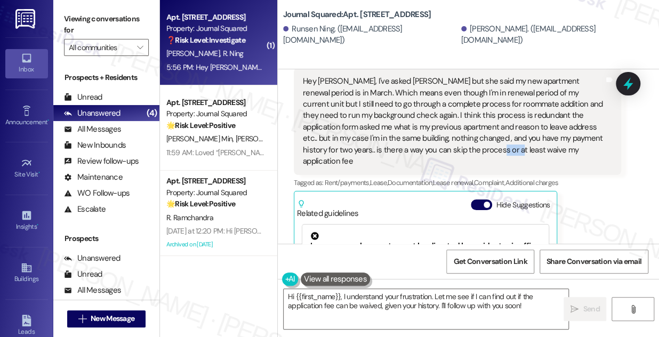
click at [421, 167] on div "Hey [PERSON_NAME], I've asked [PERSON_NAME] but she said my new apartment renew…" at bounding box center [453, 121] width 301 height 91
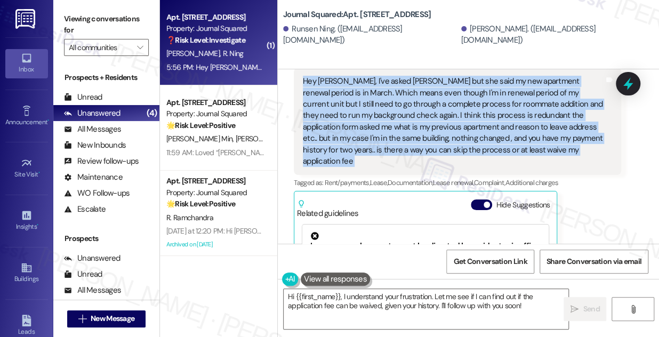
click at [422, 167] on div "Hey [PERSON_NAME], I've asked [PERSON_NAME] but she said my new apartment renew…" at bounding box center [453, 121] width 301 height 91
click at [436, 167] on div "Hey [PERSON_NAME], I've asked [PERSON_NAME] but she said my new apartment renew…" at bounding box center [453, 121] width 301 height 91
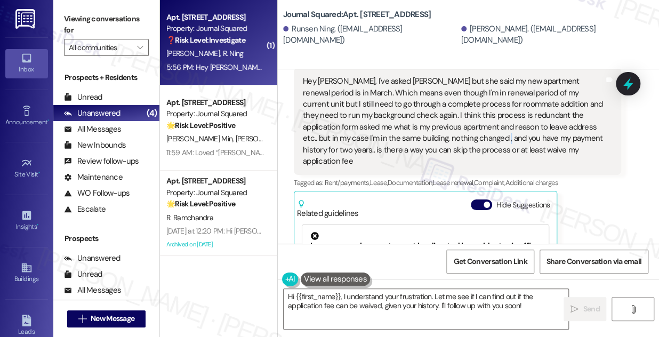
click at [436, 167] on div "Hey [PERSON_NAME], I've asked [PERSON_NAME] but she said my new apartment renew…" at bounding box center [453, 121] width 301 height 91
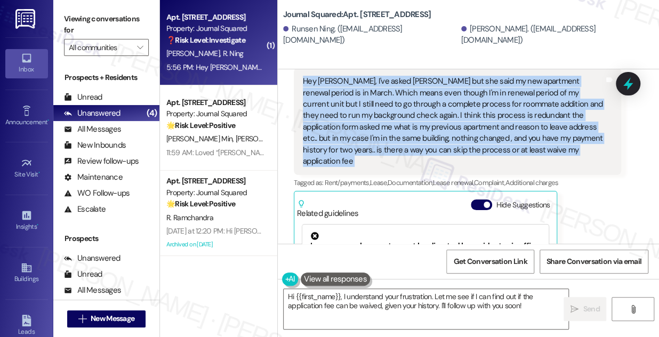
click at [436, 167] on div "Hey [PERSON_NAME], I've asked [PERSON_NAME] but she said my new apartment renew…" at bounding box center [453, 121] width 301 height 91
click at [423, 302] on textarea "Hi {{first_name}}, I understand your frustration. Let me see if I can find out …" at bounding box center [426, 309] width 285 height 40
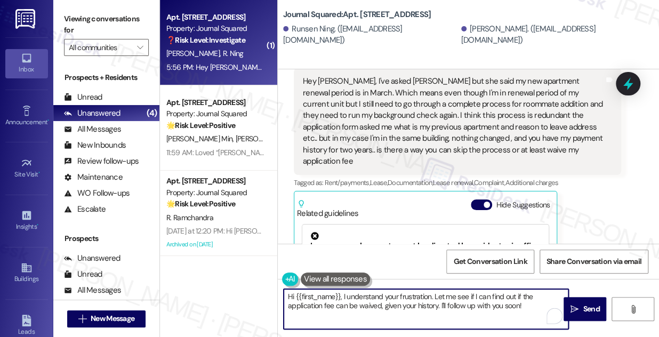
click at [393, 298] on textarea "Hi {{first_name}}, I understand your frustration. Let me see if I can find out …" at bounding box center [426, 309] width 285 height 40
click at [408, 295] on textarea "Hi {{first_name}}, I understand your frustration. Let me see if I can find out …" at bounding box center [426, 309] width 285 height 40
click at [390, 303] on textarea "Hi {{first_name}}, I understand your frustration. Let me see if I can find out …" at bounding box center [426, 309] width 285 height 40
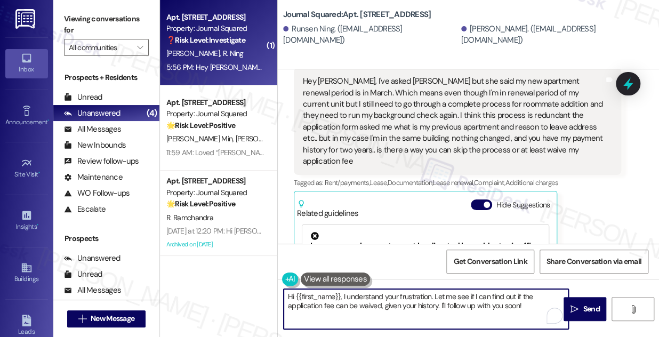
click at [390, 303] on textarea "Hi {{first_name}}, I understand your frustration. Let me see if I can find out …" at bounding box center [426, 309] width 285 height 40
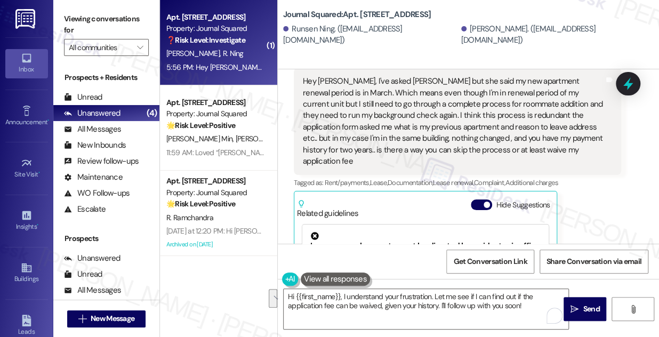
click at [429, 131] on div "Hey [PERSON_NAME], I've asked [PERSON_NAME] but she said my new apartment renew…" at bounding box center [453, 121] width 301 height 91
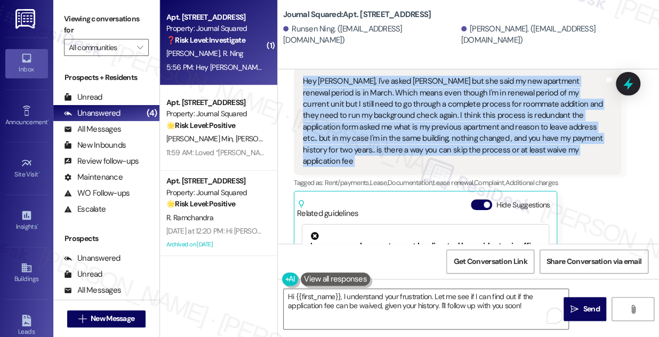
click at [429, 131] on div "Hey [PERSON_NAME], I've asked [PERSON_NAME] but she said my new apartment renew…" at bounding box center [453, 121] width 301 height 91
copy div "Hey [PERSON_NAME], I've asked [PERSON_NAME] but she said my new apartment renew…"
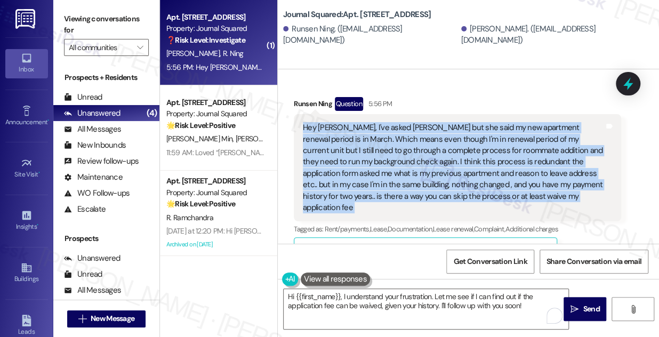
scroll to position [11852, 0]
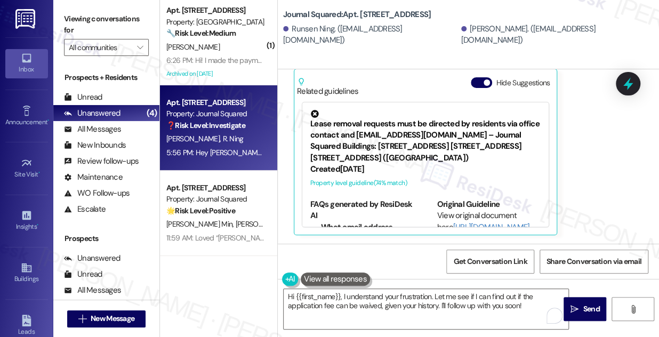
click at [70, 12] on label "Viewing conversations for" at bounding box center [106, 25] width 85 height 28
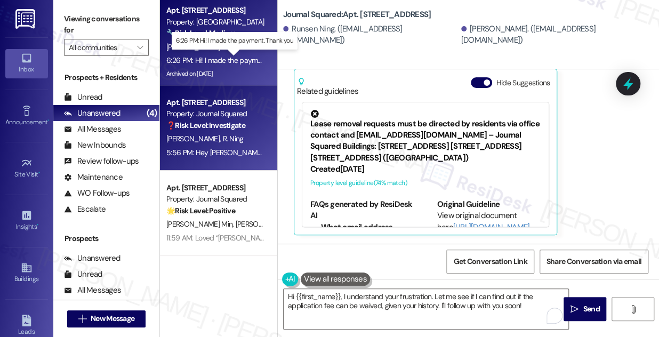
click at [233, 63] on div "6:26 PM: Hi! I made the payment. Thank you 6:26 PM: Hi! I made the payment. Tha…" at bounding box center [234, 60] width 136 height 10
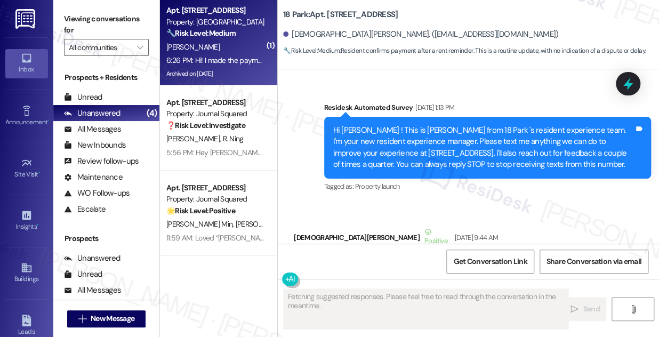
scroll to position [21724, 0]
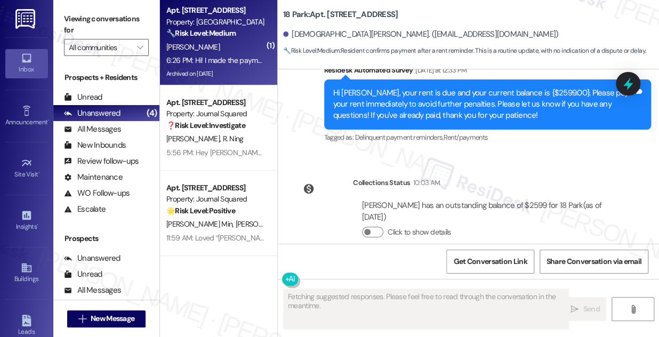
click at [361, 309] on div "Hi! I made the payment. Thank you" at bounding box center [360, 314] width 115 height 11
click at [360, 309] on div "Hi! I made the payment. Thank you" at bounding box center [360, 314] width 115 height 11
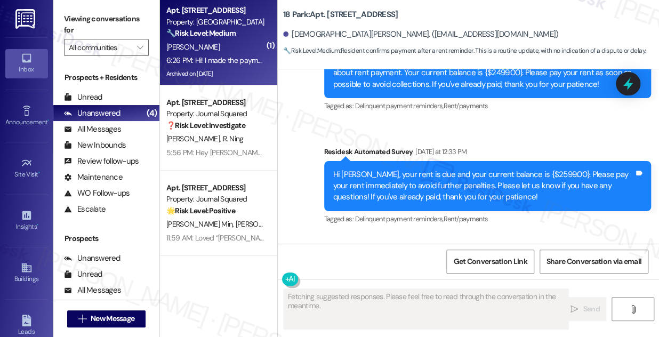
scroll to position [21627, 0]
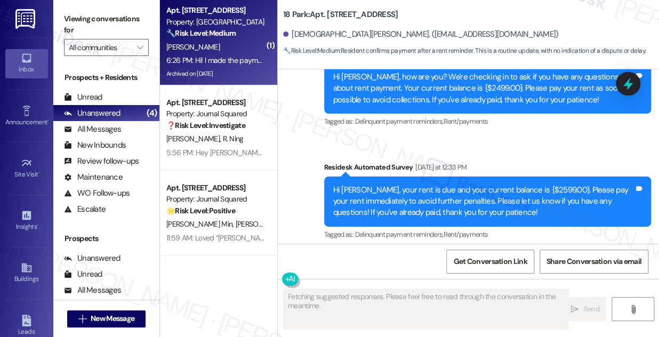
drag, startPoint x: 419, startPoint y: 197, endPoint x: 577, endPoint y: 197, distance: 157.8
click at [577, 297] on div "[PERSON_NAME] has an outstanding balance of $2599 for 18 Park (as of [DATE])" at bounding box center [487, 308] width 250 height 23
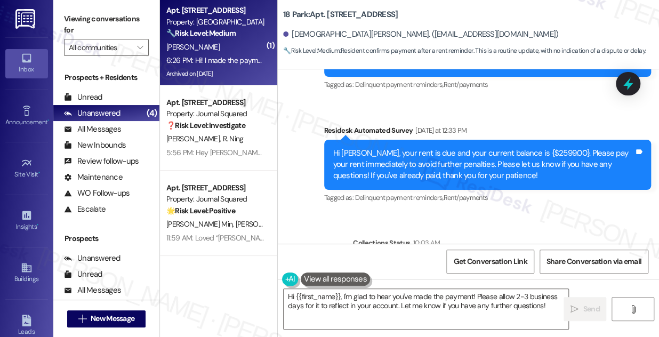
scroll to position [21579, 0]
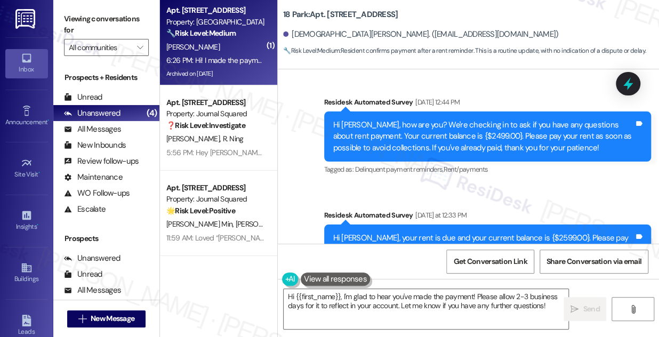
click at [417, 232] on div "Hi [PERSON_NAME], your rent is due and your current balance is {$2599.00}. Plea…" at bounding box center [483, 249] width 301 height 34
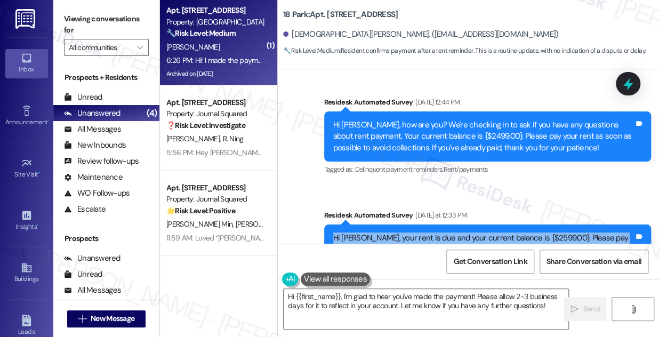
click at [417, 232] on div "Hi [PERSON_NAME], your rent is due and your current balance is {$2599.00}. Plea…" at bounding box center [483, 249] width 301 height 34
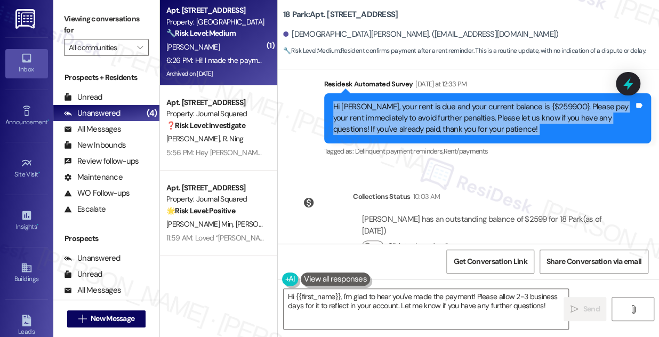
scroll to position [21724, 0]
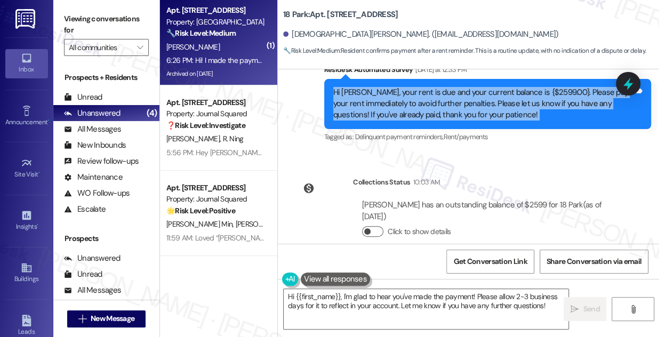
click at [373, 226] on button "Click to show details" at bounding box center [372, 231] width 21 height 11
click at [373, 226] on button "Click to hide details" at bounding box center [372, 231] width 21 height 11
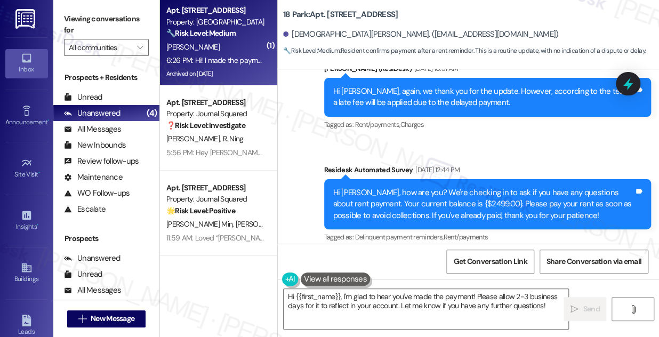
scroll to position [21482, 0]
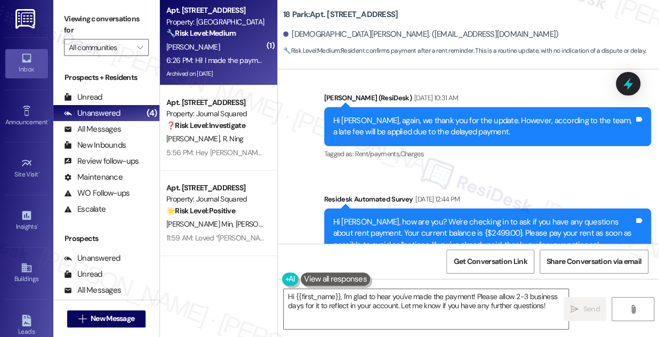
click at [415, 216] on div "Hi [PERSON_NAME], how are you? We're checking in to ask if you have any questio…" at bounding box center [483, 233] width 301 height 34
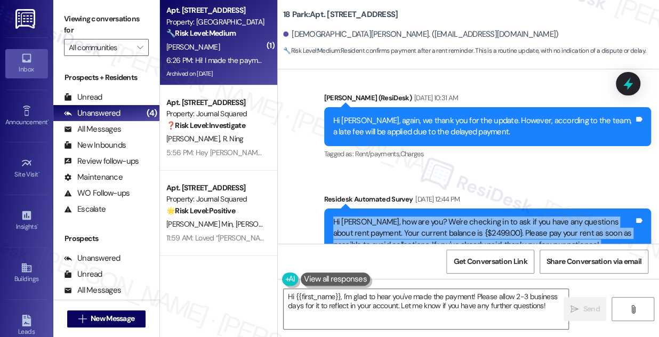
click at [415, 216] on div "Hi [PERSON_NAME], how are you? We're checking in to ask if you have any questio…" at bounding box center [483, 233] width 301 height 34
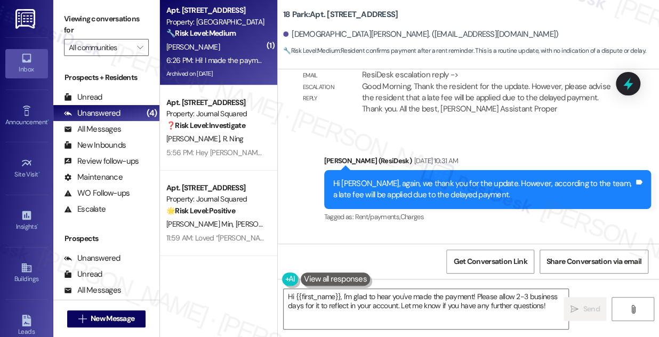
scroll to position [21288, 0]
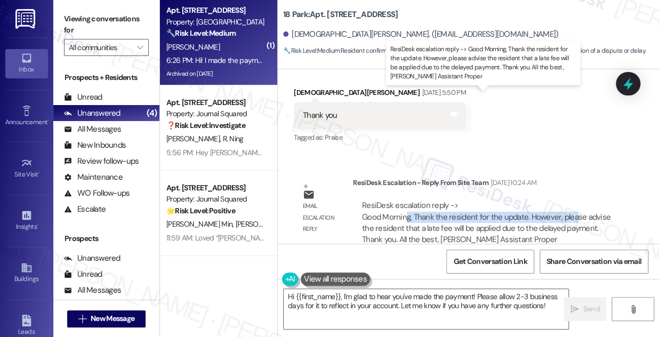
drag, startPoint x: 406, startPoint y: 109, endPoint x: 572, endPoint y: 108, distance: 166.3
click at [572, 200] on div "ResiDesk escalation reply -> Good Morning, Thank the resident for the update. H…" at bounding box center [486, 222] width 248 height 45
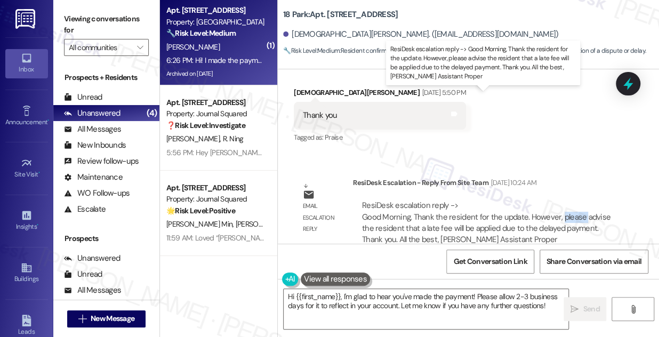
click at [572, 200] on div "ResiDesk escalation reply -> Good Morning, Thank the resident for the update. H…" at bounding box center [486, 222] width 248 height 45
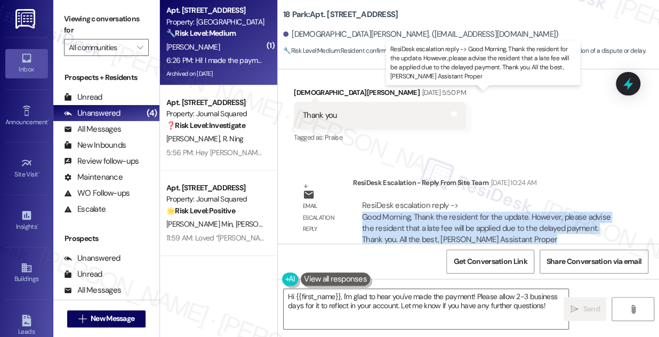
click at [572, 200] on div "ResiDesk escalation reply -> Good Morning, Thank the resident for the update. H…" at bounding box center [486, 222] width 248 height 45
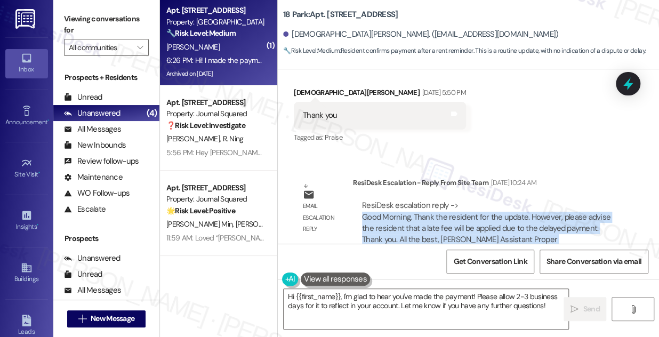
click at [507, 200] on div "ResiDesk escalation reply -> Good Morning, Thank the resident for the update. H…" at bounding box center [486, 222] width 248 height 45
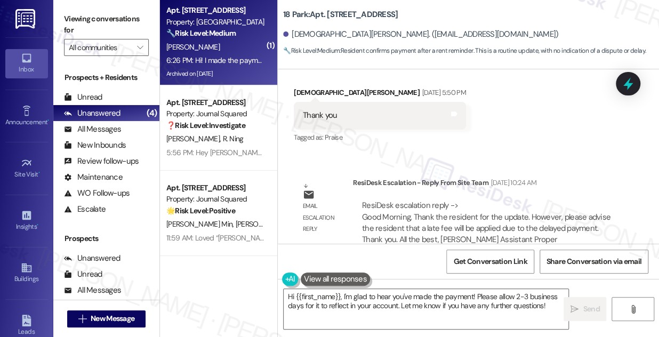
click at [507, 200] on div "ResiDesk escalation reply -> Good Morning, Thank the resident for the update. H…" at bounding box center [486, 222] width 248 height 45
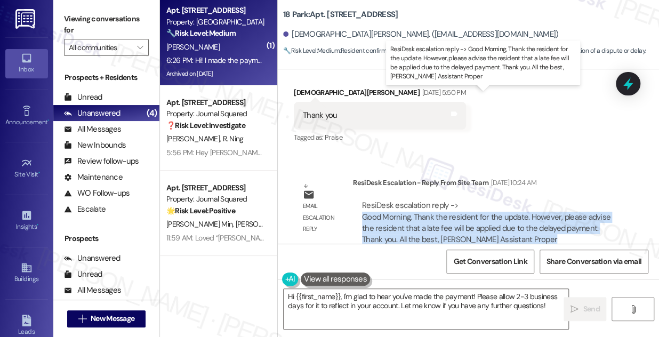
click at [507, 200] on div "ResiDesk escalation reply -> Good Morning, Thank the resident for the update. H…" at bounding box center [486, 222] width 248 height 45
click at [467, 200] on div "ResiDesk escalation reply -> Good Morning, Thank the resident for the update. H…" at bounding box center [486, 222] width 248 height 45
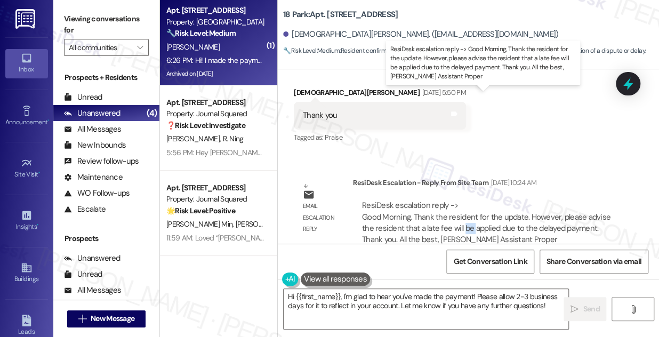
click at [467, 200] on div "ResiDesk escalation reply -> Good Morning, Thank the resident for the update. H…" at bounding box center [486, 222] width 248 height 45
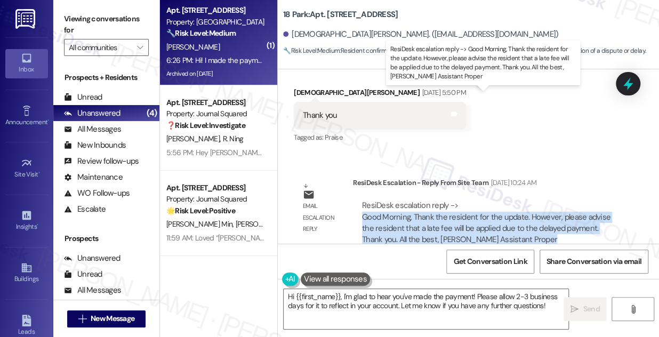
click at [467, 200] on div "ResiDesk escalation reply -> Good Morning, Thank the resident for the update. H…" at bounding box center [486, 222] width 248 height 45
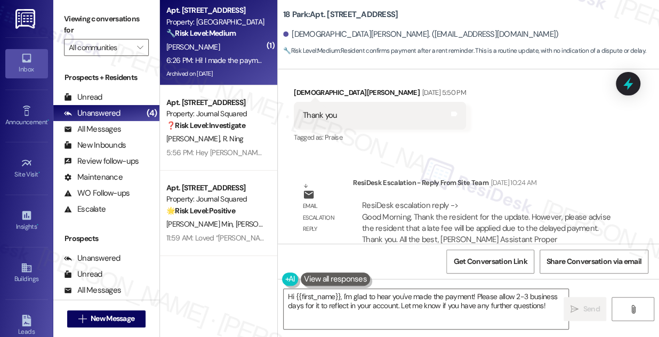
click at [378, 309] on div "Hi [PERSON_NAME], again, we thank you for the update. However, according to the…" at bounding box center [483, 320] width 301 height 23
click at [418, 309] on div "Hi [PERSON_NAME], again, we thank you for the update. However, according to the…" at bounding box center [483, 320] width 301 height 23
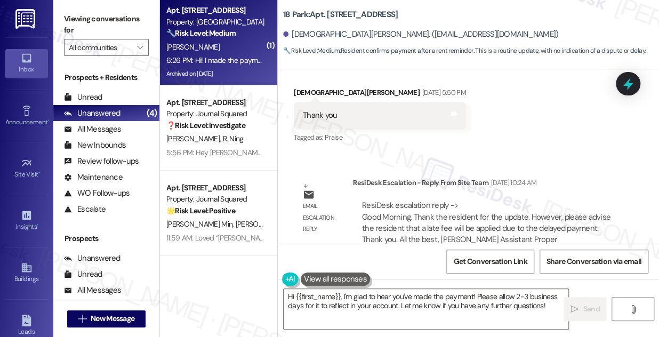
click at [418, 309] on div "Hi [PERSON_NAME], again, we thank you for the update. However, according to the…" at bounding box center [483, 320] width 301 height 23
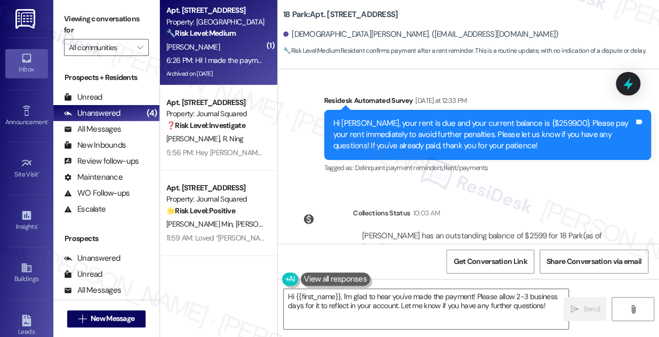
scroll to position [21724, 0]
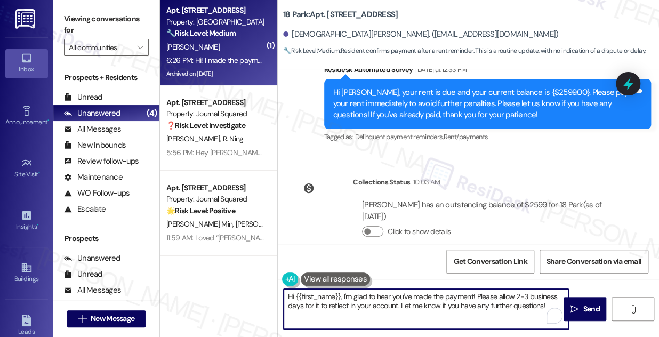
drag, startPoint x: 449, startPoint y: 305, endPoint x: 374, endPoint y: 294, distance: 76.5
click at [374, 294] on textarea "Hi {{first_name}}, I'm glad to hear you've made the payment! Please allow 2-3 b…" at bounding box center [426, 309] width 285 height 40
click at [472, 310] on textarea "Hi {{first_name}}, I'm glad to hear you've made the payment! Please allow 2-3 b…" at bounding box center [426, 309] width 285 height 40
click at [546, 304] on textarea "Hi {{first_name}}, I'm glad to hear you've made the payment! Please allow 2-3 b…" at bounding box center [426, 309] width 285 height 40
drag, startPoint x: 475, startPoint y: 297, endPoint x: 398, endPoint y: 306, distance: 77.9
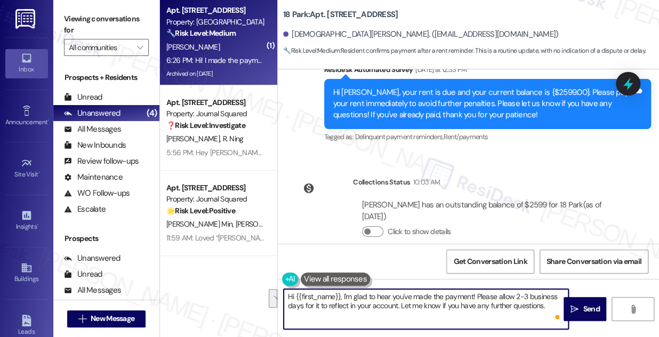
click at [398, 306] on textarea "Hi {{first_name}}, I'm glad to hear you've made the payment! Please allow 2-3 b…" at bounding box center [426, 309] width 285 height 40
click at [391, 313] on textarea "Hi {{first_name}}, I'm glad to hear you've made the payment! Let me know if you…" at bounding box center [426, 309] width 285 height 40
drag, startPoint x: 379, startPoint y: 308, endPoint x: 326, endPoint y: 296, distance: 54.6
click at [326, 296] on textarea "Hi {{first_name}}, I'm glad to hear you've made the payment! Let me know if you…" at bounding box center [426, 309] width 285 height 40
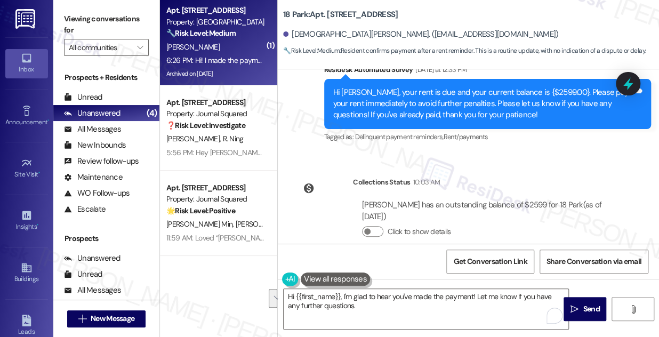
click at [78, 5] on div "Viewing conversations for All communities " at bounding box center [106, 33] width 106 height 67
click at [398, 308] on textarea "Hi {{first_name}}, I'm glad to hear you've made the payment! Let me know if you…" at bounding box center [426, 309] width 285 height 40
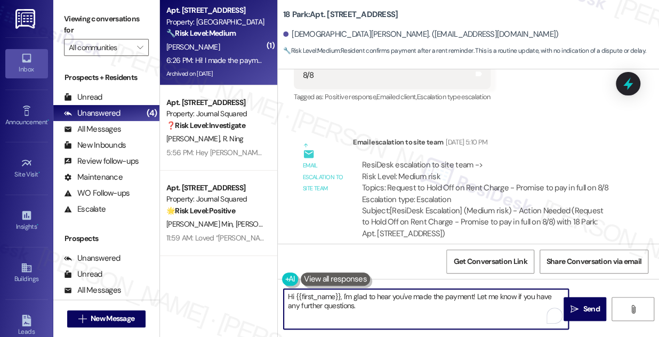
scroll to position [20707, 0]
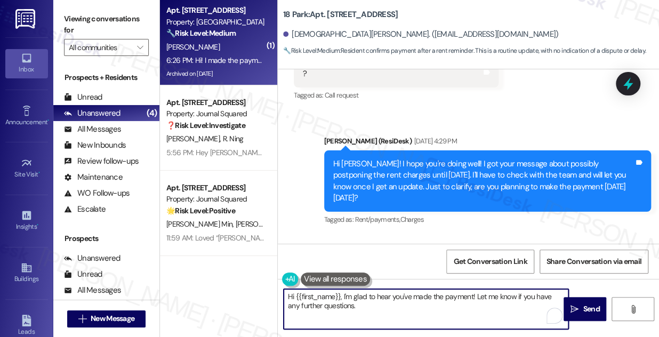
click at [392, 282] on div "Hi [PERSON_NAME]! Yes, I am going to make a full payment this [DATE]." at bounding box center [420, 287] width 234 height 11
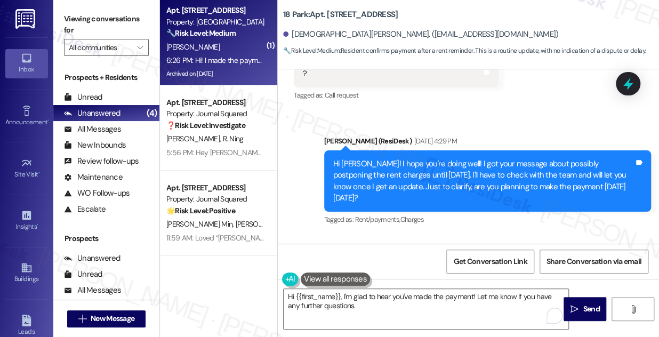
click at [392, 282] on div "Hi [PERSON_NAME]! Yes, I am going to make a full payment this [DATE]." at bounding box center [420, 287] width 234 height 11
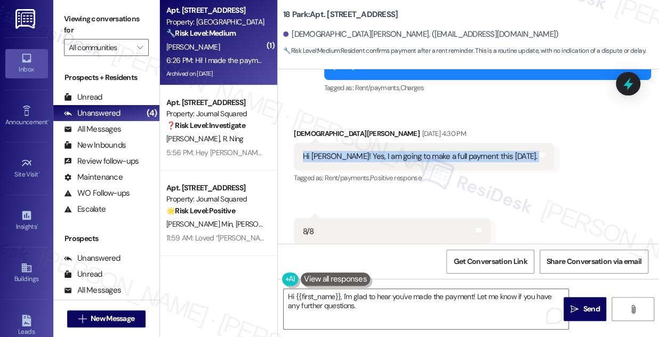
scroll to position [20949, 0]
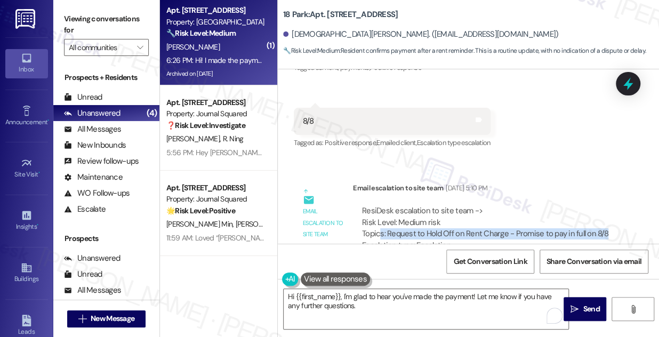
drag, startPoint x: 381, startPoint y: 124, endPoint x: 614, endPoint y: 127, distance: 232.9
click at [614, 197] on div "ResiDesk escalation to site team -> Risk Level: Medium risk Topics: Request to …" at bounding box center [487, 245] width 268 height 96
click at [588, 205] on div "ResiDesk escalation to site team -> Risk Level: Medium risk Topics: Request to …" at bounding box center [487, 228] width 250 height 46
drag, startPoint x: 597, startPoint y: 125, endPoint x: 505, endPoint y: 122, distance: 92.3
click at [505, 205] on div "ResiDesk escalation to site team -> Risk Level: Medium risk Topics: Request to …" at bounding box center [487, 228] width 250 height 46
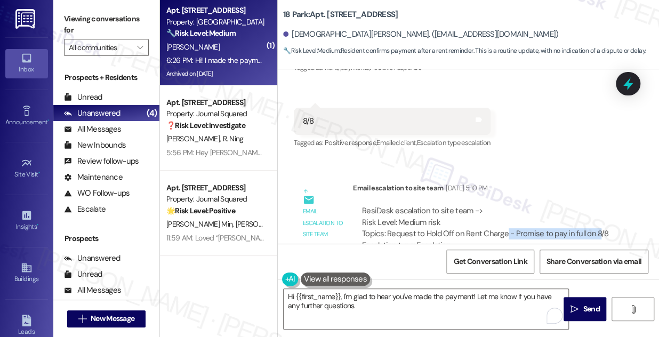
click at [505, 205] on div "ResiDesk escalation to site team -> Risk Level: Medium risk Topics: Request to …" at bounding box center [487, 228] width 250 height 46
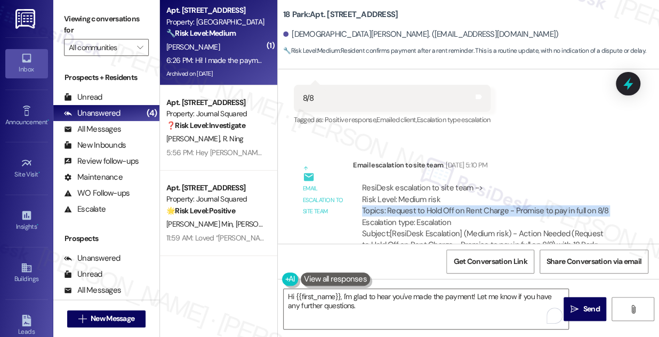
scroll to position [21094, 0]
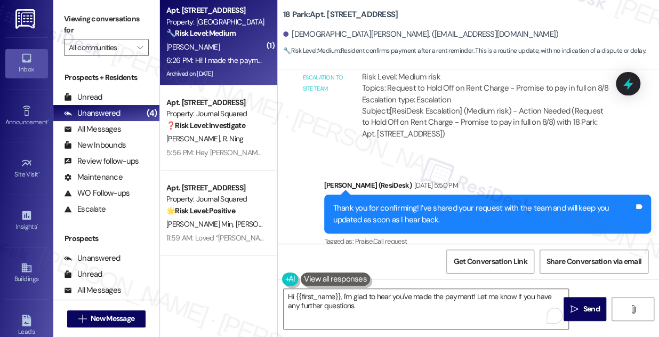
click at [385, 203] on div "Thank you for confirming! I’ve shared your request with the team and will keep …" at bounding box center [483, 214] width 301 height 23
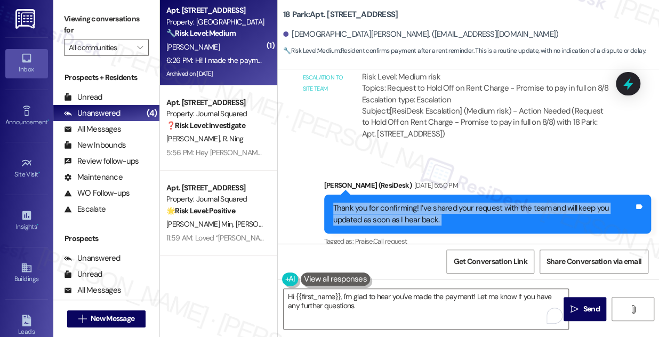
click at [385, 203] on div "Thank you for confirming! I’ve shared your request with the team and will keep …" at bounding box center [483, 214] width 301 height 23
click at [441, 203] on div "Thank you for confirming! I’ve shared your request with the team and will keep …" at bounding box center [483, 214] width 301 height 23
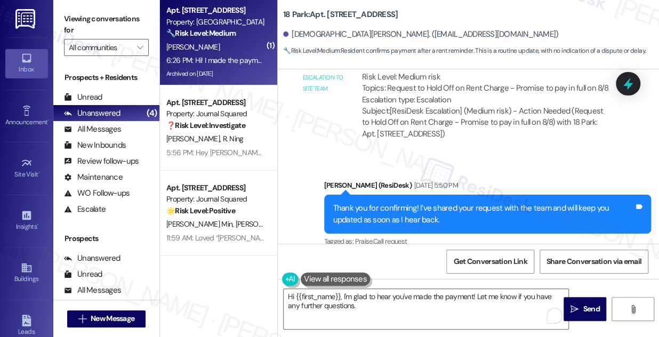
click at [441, 203] on div "Thank you for confirming! I’ve shared your request with the team and will keep …" at bounding box center [483, 214] width 301 height 23
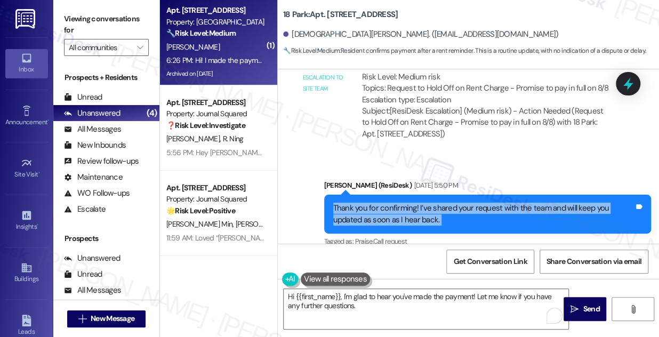
click at [441, 203] on div "Thank you for confirming! I’ve shared your request with the team and will keep …" at bounding box center [483, 214] width 301 height 23
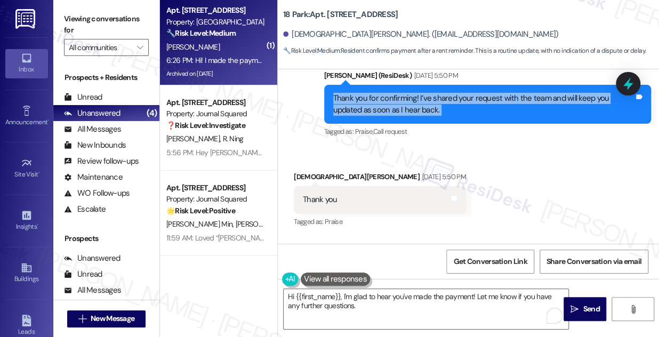
scroll to position [21240, 0]
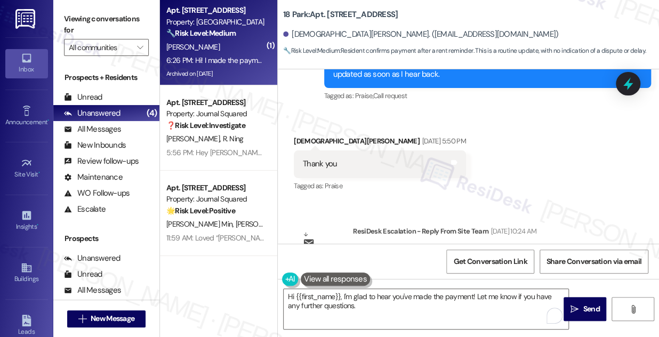
drag, startPoint x: 417, startPoint y: 156, endPoint x: 579, endPoint y: 179, distance: 164.2
click at [591, 248] on div "ResiDesk escalation reply -> Good Morning, Thank the resident for the update. H…" at bounding box center [487, 271] width 252 height 46
click at [568, 248] on div "ResiDesk escalation reply -> Good Morning, Thank the resident for the update. H…" at bounding box center [486, 270] width 248 height 45
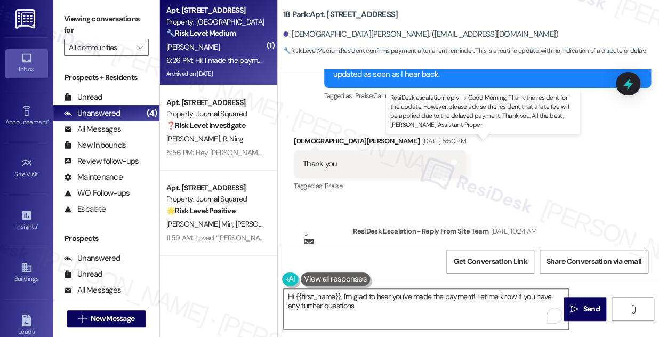
click at [499, 248] on div "ResiDesk escalation reply -> Good Morning, Thank the resident for the update. H…" at bounding box center [486, 270] width 248 height 45
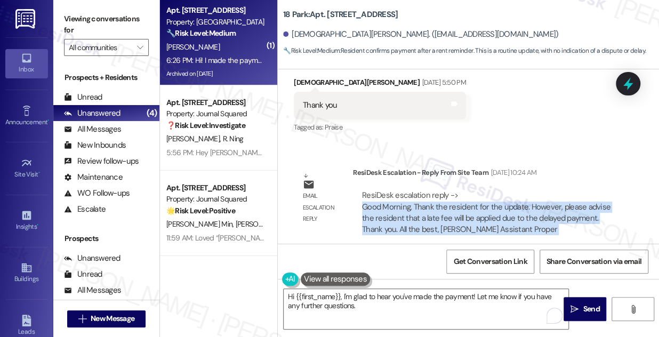
scroll to position [21337, 0]
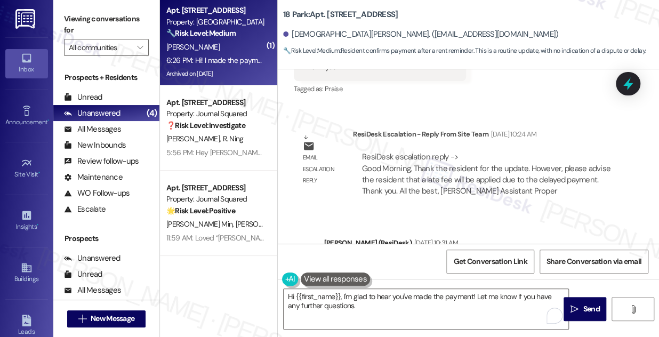
click at [371, 260] on div "Hi [PERSON_NAME], again, we thank you for the update. However, according to the…" at bounding box center [483, 271] width 301 height 23
click at [357, 297] on textarea "Hi {{first_name}}, I'm glad to hear you've made the payment! Let me know if you…" at bounding box center [426, 309] width 285 height 40
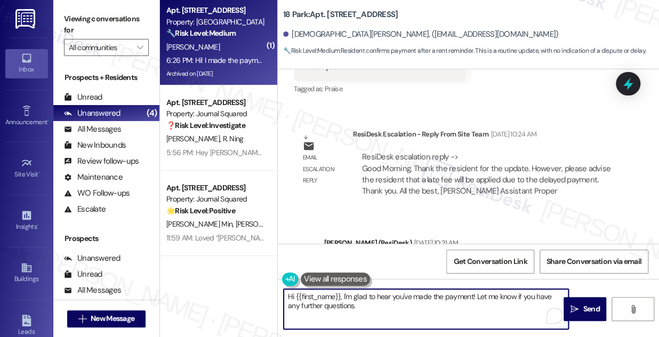
click at [376, 300] on textarea "Hi {{first_name}}, I'm glad to hear you've made the payment! Let me know if you…" at bounding box center [426, 309] width 285 height 40
click at [364, 304] on textarea "Hi {{first_name}}, I'm glad to hear you've made the payment! Let me know if you…" at bounding box center [426, 309] width 285 height 40
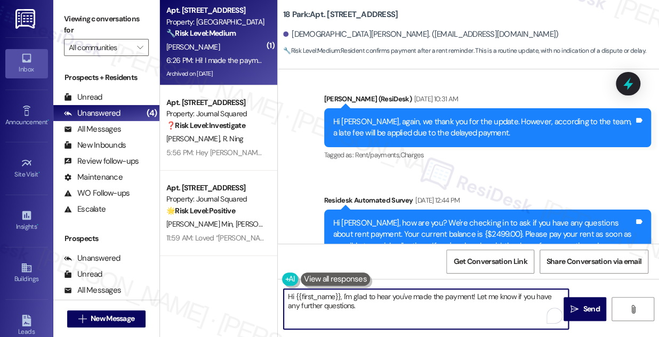
scroll to position [21482, 0]
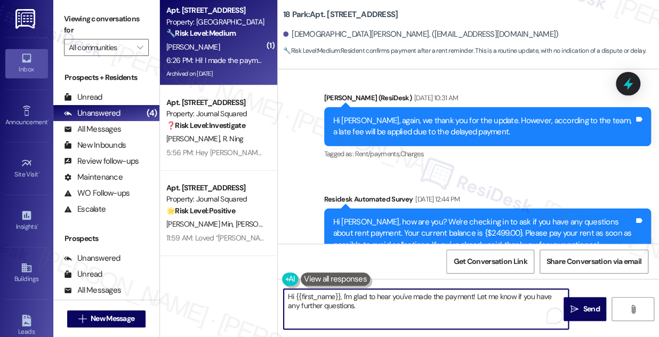
click at [354, 302] on textarea "Hi {{first_name}}, I'm glad to hear you've made the payment! Let me know if you…" at bounding box center [426, 309] width 285 height 40
type textarea "Hi {{first_name}}, I'm glad to hear you've made the payment! Let me know if you…"
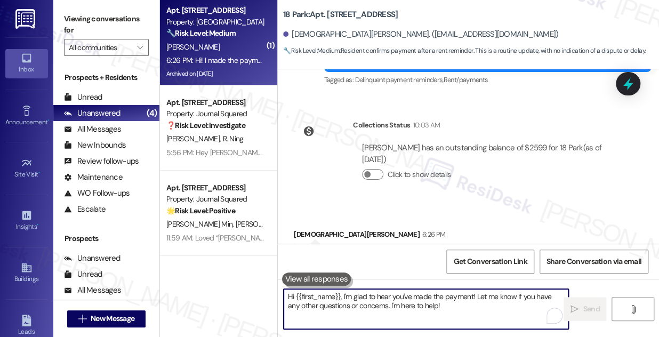
scroll to position [21810, 0]
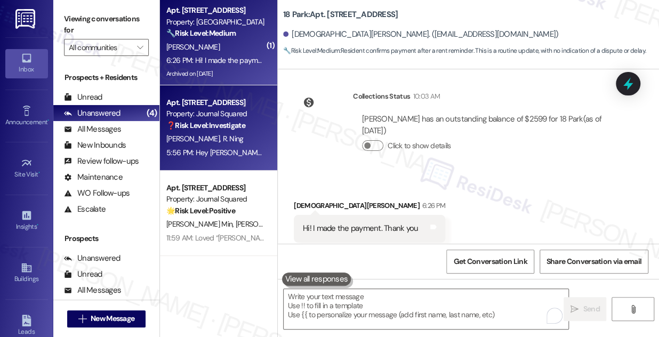
click at [223, 117] on div "Property: Journal Squared" at bounding box center [215, 113] width 99 height 11
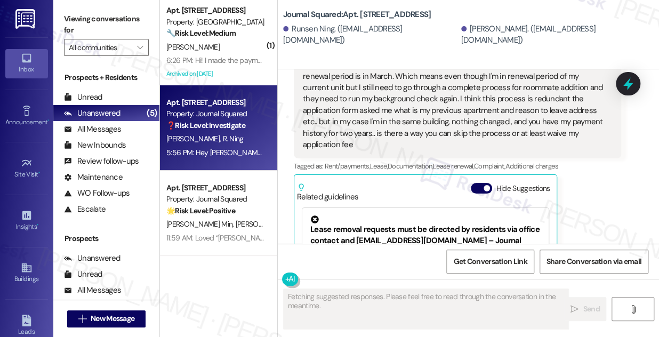
scroll to position [11707, 0]
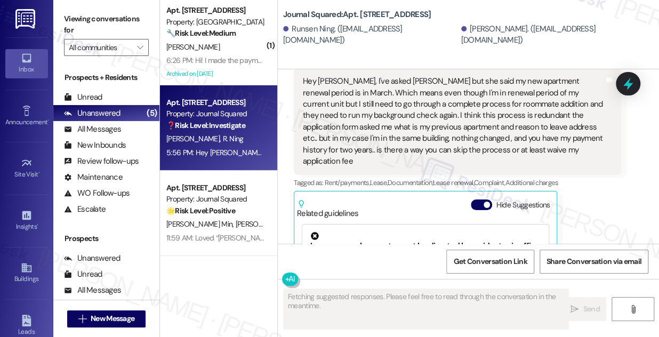
click at [413, 144] on div "Hey [PERSON_NAME], I've asked [PERSON_NAME] but she said my new apartment renew…" at bounding box center [453, 121] width 301 height 91
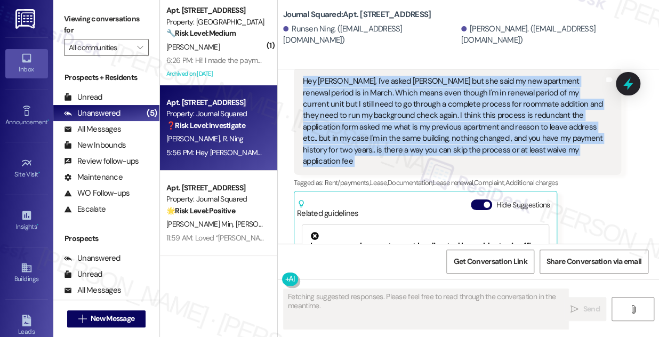
click at [413, 144] on div "Hey [PERSON_NAME], I've asked [PERSON_NAME] but she said my new apartment renew…" at bounding box center [453, 121] width 301 height 91
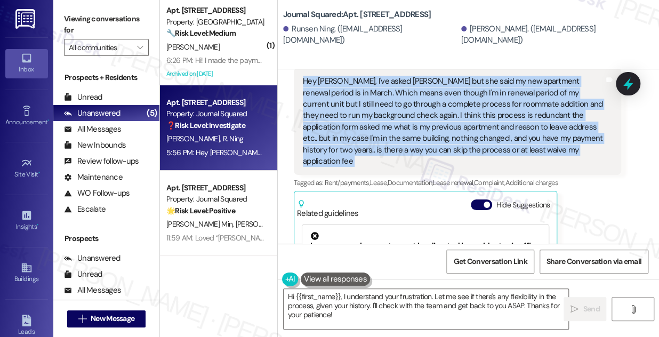
click at [325, 139] on div "Hey [PERSON_NAME], I've asked [PERSON_NAME] but she said my new apartment renew…" at bounding box center [453, 121] width 301 height 91
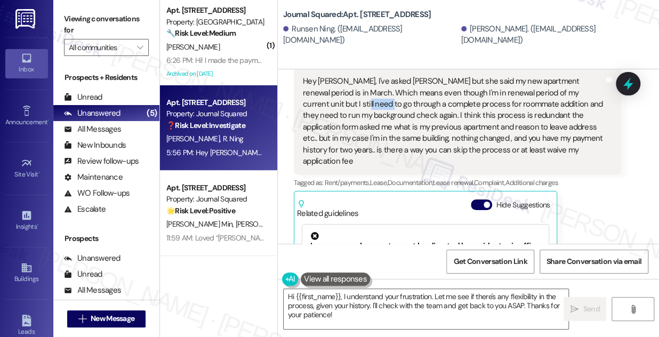
click at [325, 139] on div "Hey [PERSON_NAME], I've asked [PERSON_NAME] but she said my new apartment renew…" at bounding box center [453, 121] width 301 height 91
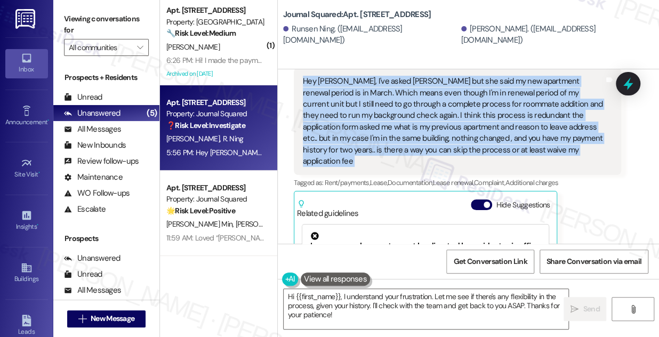
click at [325, 139] on div "Hey [PERSON_NAME], I've asked [PERSON_NAME] but she said my new apartment renew…" at bounding box center [453, 121] width 301 height 91
click at [446, 149] on div "Hey [PERSON_NAME], I've asked [PERSON_NAME] but she said my new apartment renew…" at bounding box center [453, 121] width 301 height 91
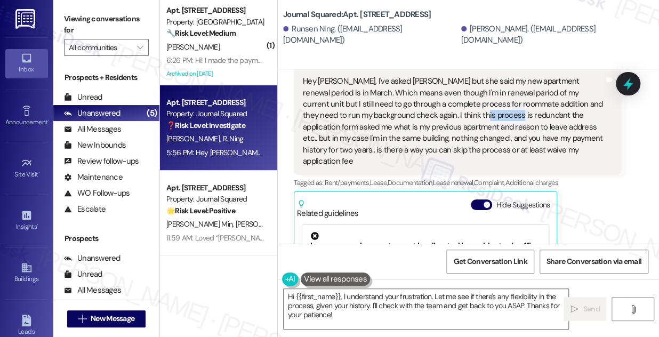
click at [446, 149] on div "Hey [PERSON_NAME], I've asked [PERSON_NAME] but she said my new apartment renew…" at bounding box center [453, 121] width 301 height 91
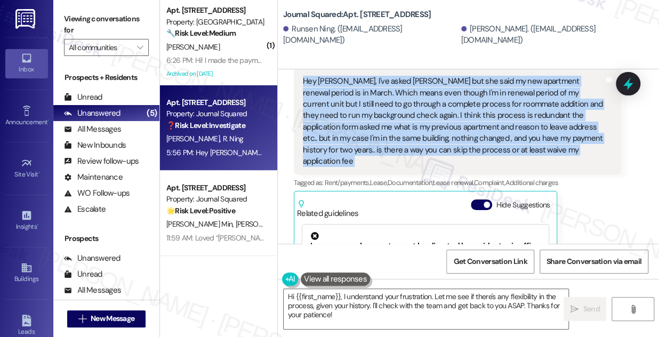
click at [446, 149] on div "Hey [PERSON_NAME], I've asked [PERSON_NAME] but she said my new apartment renew…" at bounding box center [453, 121] width 301 height 91
click at [504, 146] on div "Hey [PERSON_NAME], I've asked [PERSON_NAME] but she said my new apartment renew…" at bounding box center [453, 121] width 301 height 91
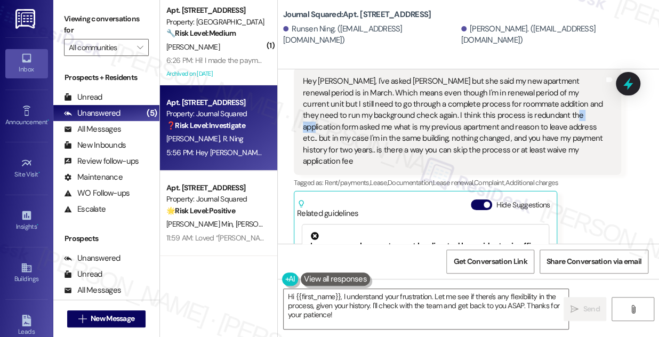
click at [504, 146] on div "Hey [PERSON_NAME], I've asked [PERSON_NAME] but she said my new apartment renew…" at bounding box center [453, 121] width 301 height 91
click at [437, 163] on div "Hey [PERSON_NAME], I've asked [PERSON_NAME] but she said my new apartment renew…" at bounding box center [453, 121] width 301 height 91
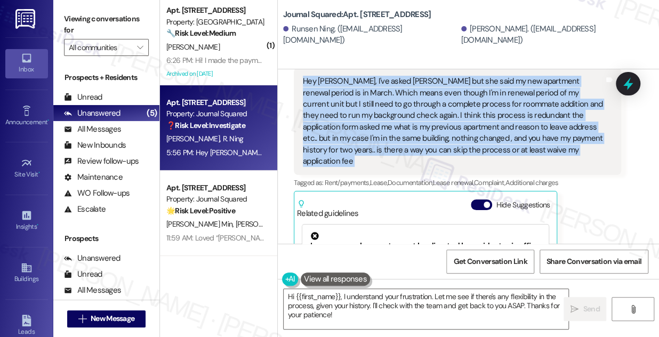
click at [437, 163] on div "Hey [PERSON_NAME], I've asked [PERSON_NAME] but she said my new apartment renew…" at bounding box center [453, 121] width 301 height 91
click at [397, 149] on div "Hey [PERSON_NAME], I've asked [PERSON_NAME] but she said my new apartment renew…" at bounding box center [453, 121] width 301 height 91
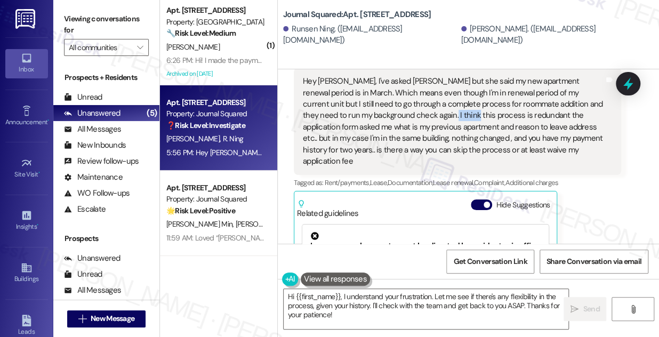
click at [397, 149] on div "Hey [PERSON_NAME], I've asked [PERSON_NAME] but she said my new apartment renew…" at bounding box center [453, 121] width 301 height 91
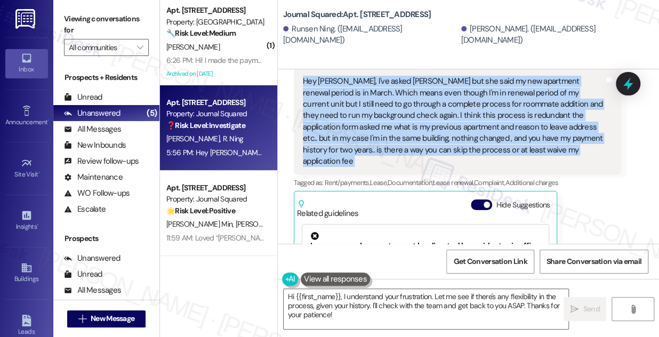
click at [397, 149] on div "Hey [PERSON_NAME], I've asked [PERSON_NAME] but she said my new apartment renew…" at bounding box center [453, 121] width 301 height 91
click at [382, 302] on textarea "Hi {{first_name}}, I understand your frustration. Let me see if there's any fle…" at bounding box center [426, 309] width 285 height 40
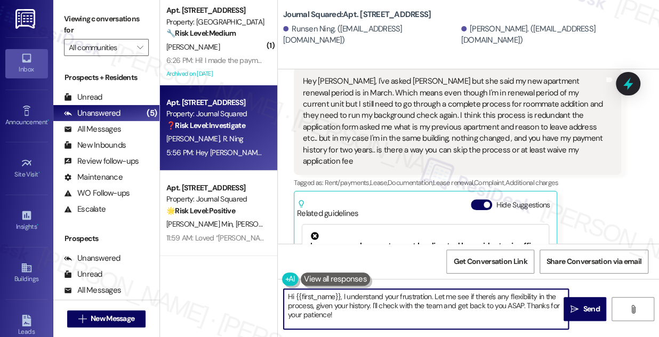
click at [382, 302] on textarea "Hi {{first_name}}, I understand your frustration. Let me see if there's any fle…" at bounding box center [426, 309] width 285 height 40
click at [413, 305] on textarea "Hi {{first_name}}, I understand your frustration. Let me see if there's any fle…" at bounding box center [426, 309] width 285 height 40
drag, startPoint x: 432, startPoint y: 295, endPoint x: 397, endPoint y: 296, distance: 35.2
click at [397, 296] on textarea "Hi {{first_name}}, I understand your frustration. Let me see if there's any fle…" at bounding box center [426, 309] width 285 height 40
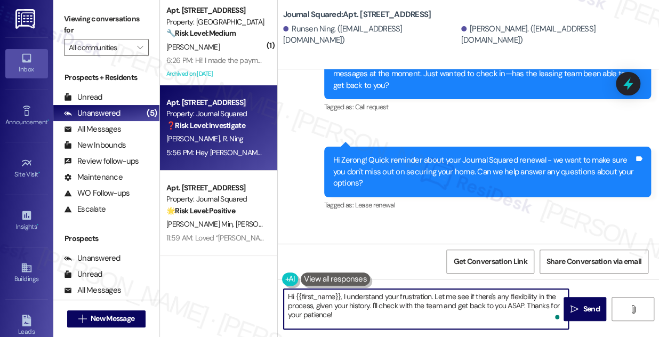
scroll to position [11464, 0]
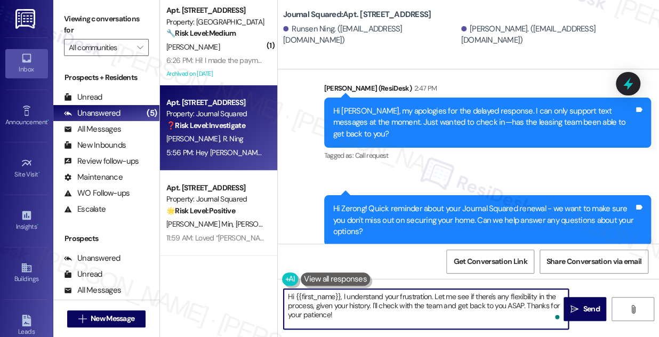
click at [408, 136] on div "Hi [PERSON_NAME], my apologies for the delayed response. I can only support tex…" at bounding box center [487, 123] width 327 height 50
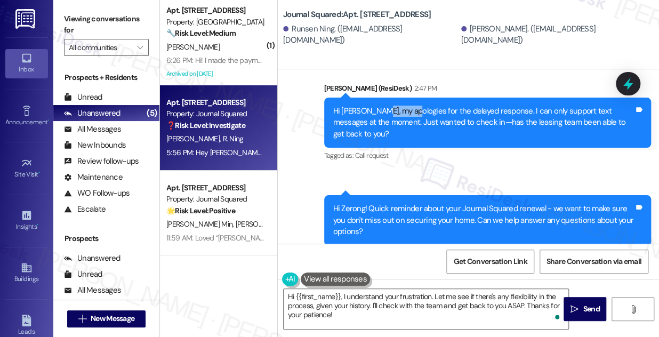
click at [408, 136] on div "Hi [PERSON_NAME], my apologies for the delayed response. I can only support tex…" at bounding box center [487, 123] width 327 height 50
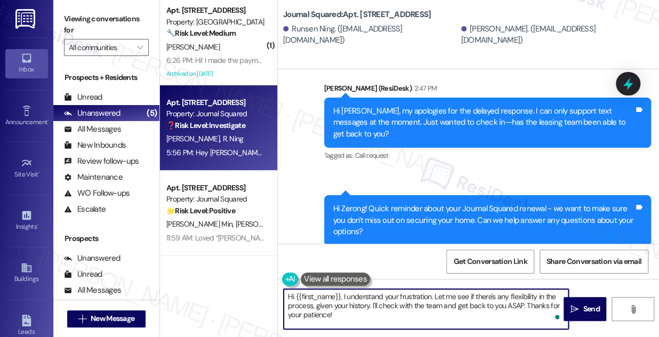
drag, startPoint x: 431, startPoint y: 295, endPoint x: 252, endPoint y: 296, distance: 179.1
click at [252, 296] on div "( 1 ) Apt. [STREET_ADDRESS] Property: 18 Park 🔧 Risk Level: Medium Resident con…" at bounding box center [409, 168] width 499 height 337
type textarea "Thanks for getting back an. Let me see if there's any flexibility in the proces…"
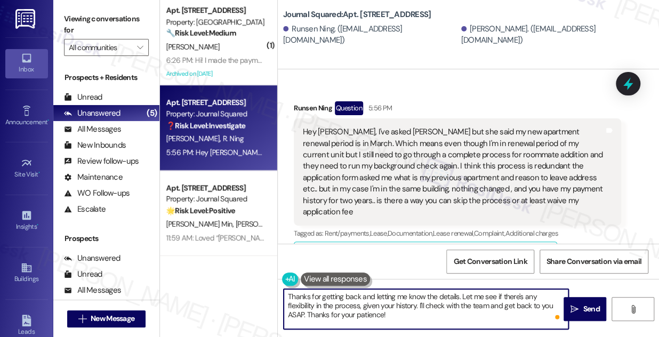
scroll to position [11658, 0]
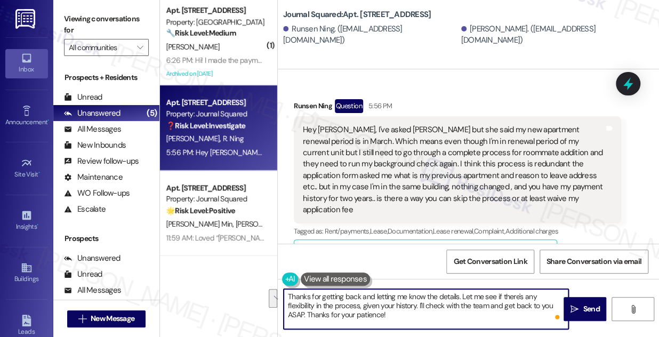
drag, startPoint x: 459, startPoint y: 298, endPoint x: 389, endPoint y: 305, distance: 70.7
click at [389, 305] on textarea "Thanks for getting back and letting me know the details. Let me see if there's …" at bounding box center [426, 309] width 285 height 40
click at [456, 182] on div "Hey Jane, I've asked Samantha but she said my new apartment renewal period is i…" at bounding box center [453, 169] width 301 height 91
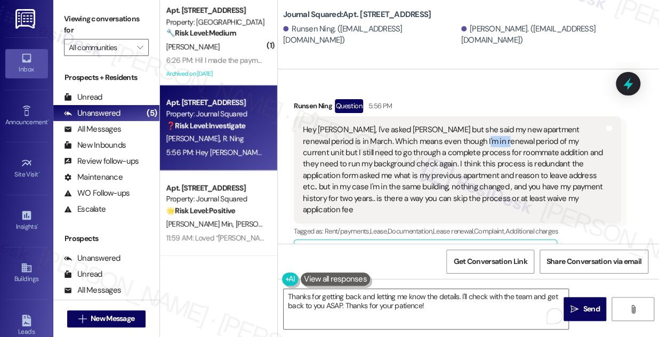
click at [456, 182] on div "Hey Jane, I've asked Samantha but she said my new apartment renewal period is i…" at bounding box center [453, 169] width 301 height 91
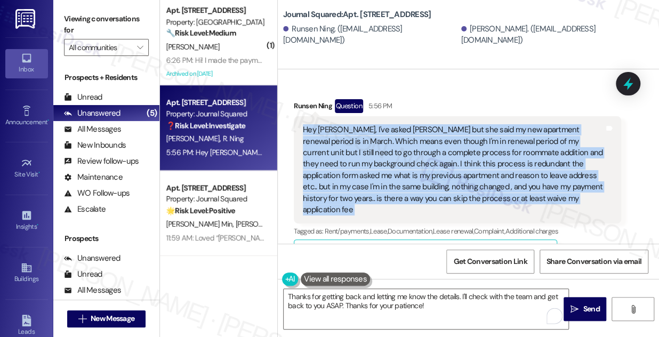
click at [456, 182] on div "Hey Jane, I've asked Samantha but she said my new apartment renewal period is i…" at bounding box center [453, 169] width 301 height 91
click at [96, 18] on label "Viewing conversations for" at bounding box center [106, 25] width 85 height 28
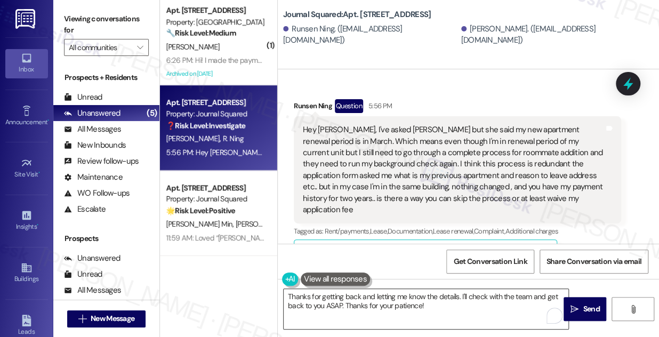
click at [466, 298] on textarea "Thanks for getting back and letting me know the details. I'll check with the te…" at bounding box center [426, 309] width 285 height 40
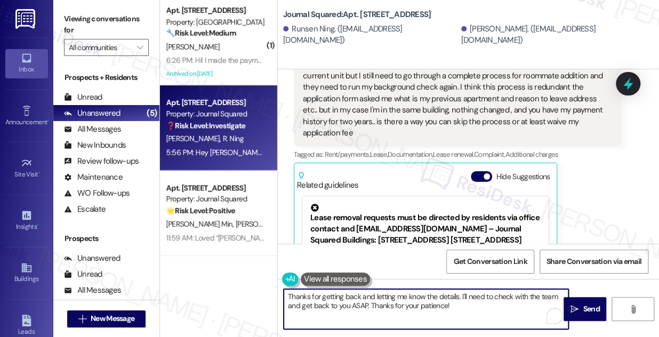
scroll to position [11707, 0]
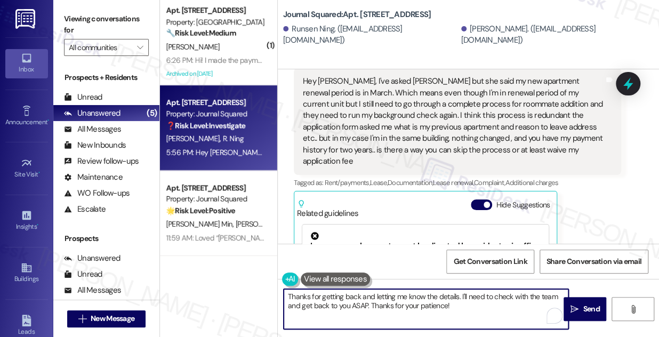
click at [557, 296] on textarea "Thanks for getting back and letting me know the details. I'll need to check wit…" at bounding box center [426, 309] width 285 height 40
type textarea "Thanks for getting back and letting me know the details. I'll need to check wit…"
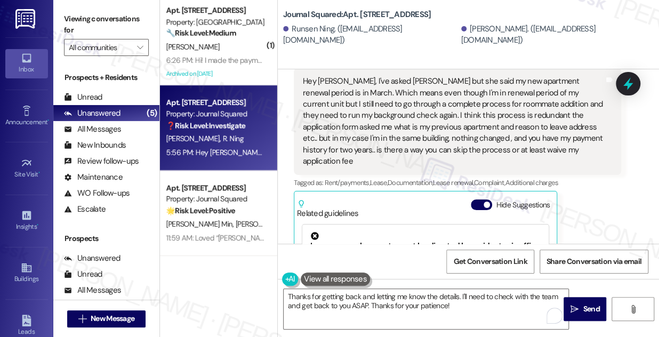
click at [413, 137] on div "Hey [PERSON_NAME], I've asked [PERSON_NAME] but she said my new apartment renew…" at bounding box center [453, 121] width 301 height 91
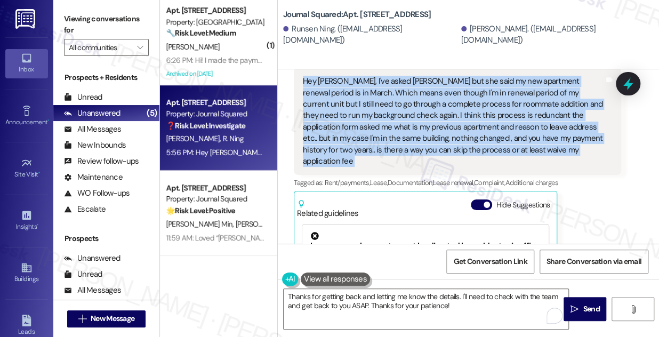
click at [413, 137] on div "Hey [PERSON_NAME], I've asked [PERSON_NAME] but she said my new apartment renew…" at bounding box center [453, 121] width 301 height 91
click at [475, 144] on div "Hey [PERSON_NAME], I've asked [PERSON_NAME] but she said my new apartment renew…" at bounding box center [453, 121] width 301 height 91
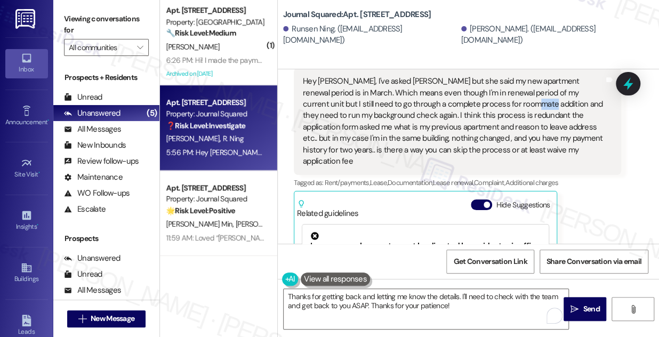
click at [475, 144] on div "Hey [PERSON_NAME], I've asked [PERSON_NAME] but she said my new apartment renew…" at bounding box center [453, 121] width 301 height 91
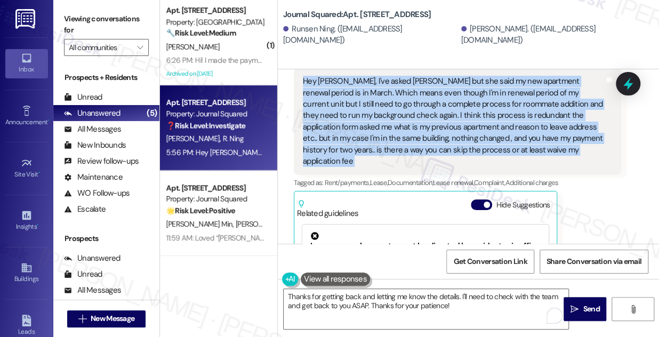
click at [475, 144] on div "Hey [PERSON_NAME], I've asked [PERSON_NAME] but she said my new apartment renew…" at bounding box center [453, 121] width 301 height 91
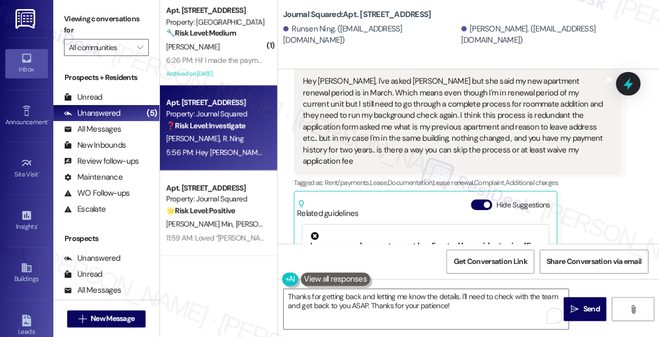
click at [91, 23] on label "Viewing conversations for" at bounding box center [106, 25] width 85 height 28
click at [358, 129] on div "Hey [PERSON_NAME], I've asked [PERSON_NAME] but she said my new apartment renew…" at bounding box center [453, 121] width 301 height 91
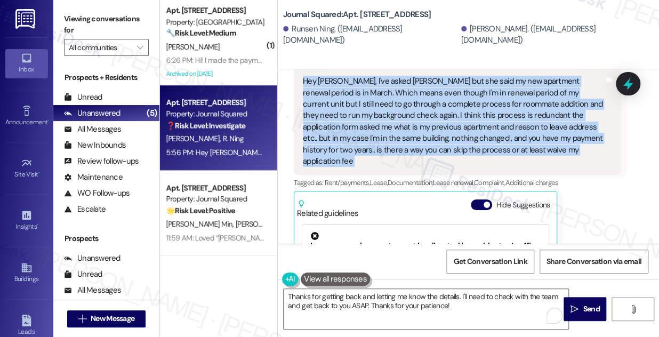
click at [358, 129] on div "Hey [PERSON_NAME], I've asked [PERSON_NAME] but she said my new apartment renew…" at bounding box center [453, 121] width 301 height 91
click at [463, 123] on div "Hey [PERSON_NAME], I've asked [PERSON_NAME] but she said my new apartment renew…" at bounding box center [453, 121] width 301 height 91
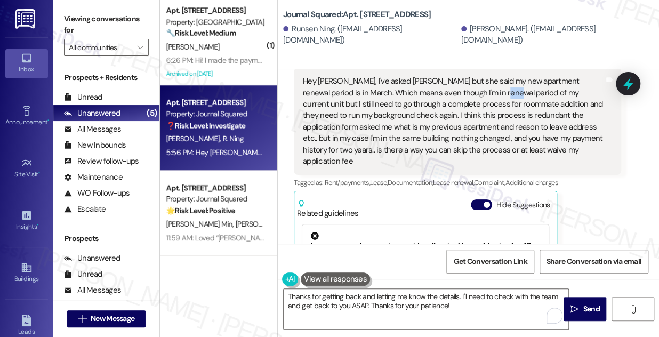
click at [463, 123] on div "Hey [PERSON_NAME], I've asked [PERSON_NAME] but she said my new apartment renew…" at bounding box center [453, 121] width 301 height 91
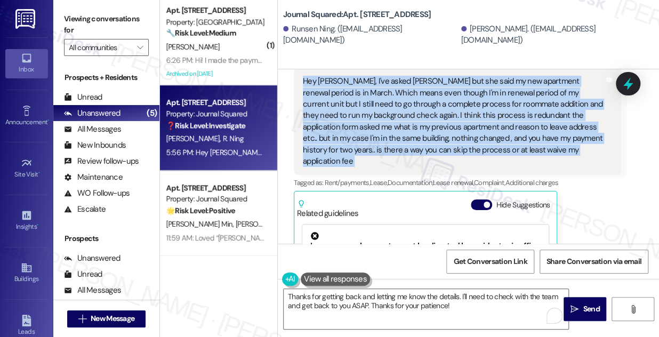
click at [463, 123] on div "Hey [PERSON_NAME], I've asked [PERSON_NAME] but she said my new apartment renew…" at bounding box center [453, 121] width 301 height 91
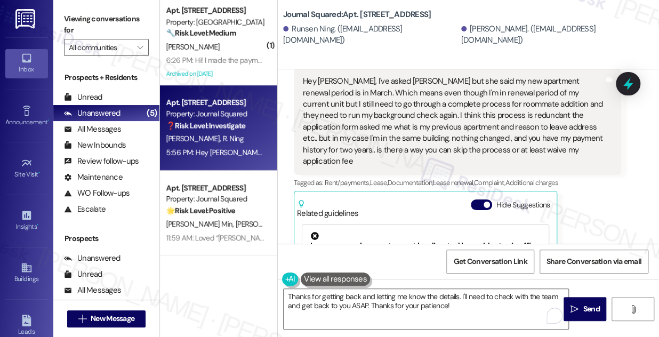
click at [519, 68] on div "Runsen Ning Question 5:56 PM" at bounding box center [457, 59] width 327 height 17
click at [496, 132] on div "Hey [PERSON_NAME], I've asked [PERSON_NAME] but she said my new apartment renew…" at bounding box center [453, 121] width 301 height 91
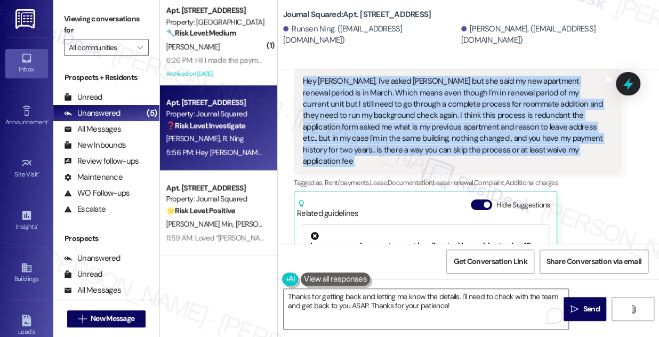
click at [496, 132] on div "Hey [PERSON_NAME], I've asked [PERSON_NAME] but she said my new apartment renew…" at bounding box center [453, 121] width 301 height 91
click at [463, 128] on div "Hey [PERSON_NAME], I've asked [PERSON_NAME] but she said my new apartment renew…" at bounding box center [453, 121] width 301 height 91
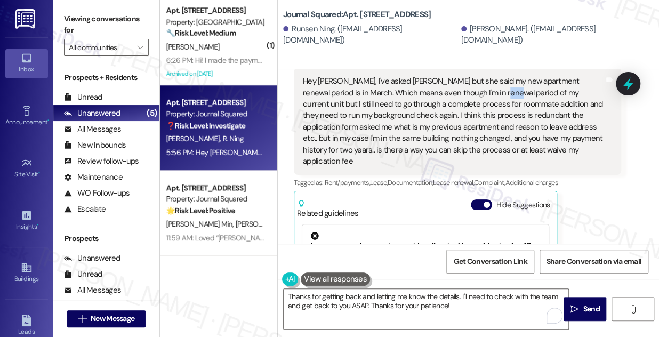
click at [463, 128] on div "Hey [PERSON_NAME], I've asked [PERSON_NAME] but she said my new apartment renew…" at bounding box center [453, 121] width 301 height 91
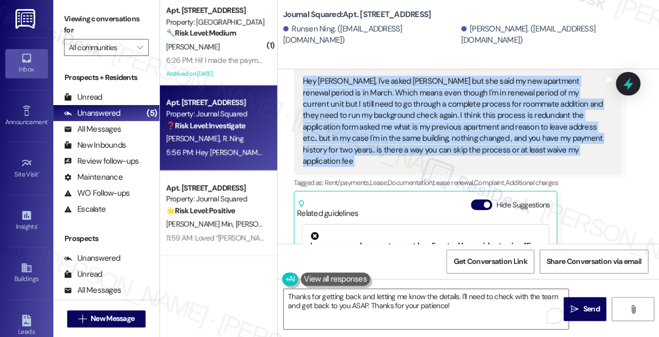
click at [463, 128] on div "Hey [PERSON_NAME], I've asked [PERSON_NAME] but she said my new apartment renew…" at bounding box center [453, 121] width 301 height 91
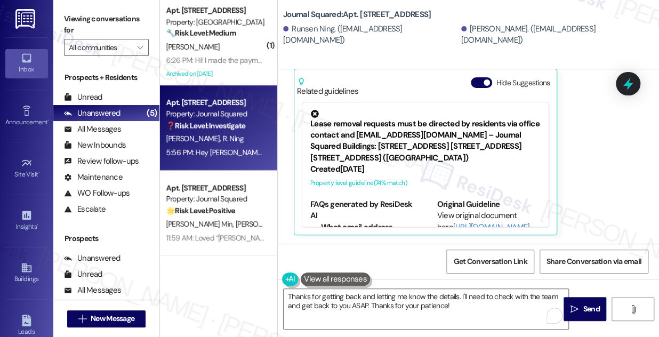
scroll to position [242, 0]
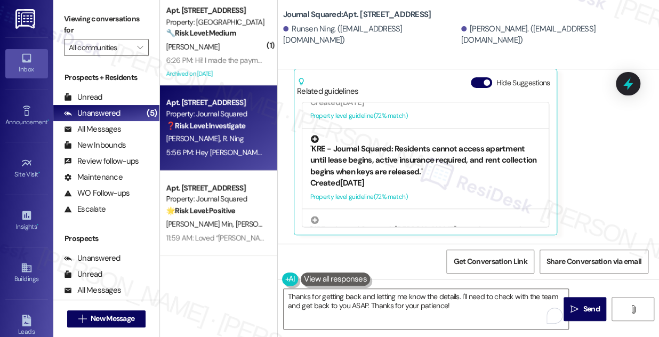
click at [380, 168] on div "'KRE - Journal Squared: Residents cannot access apartment until lease begins, a…" at bounding box center [425, 156] width 230 height 43
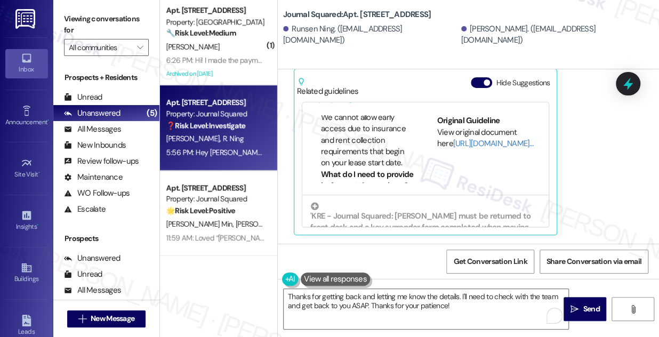
scroll to position [145, 0]
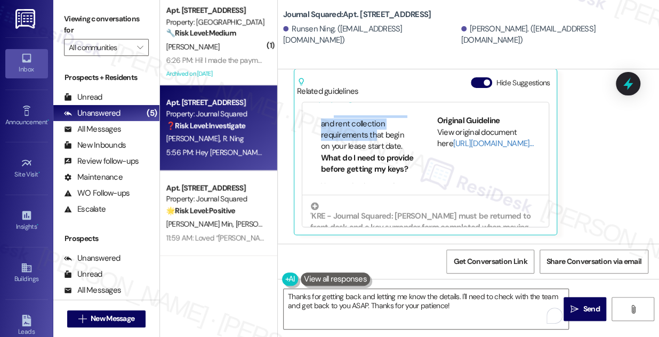
drag, startPoint x: 333, startPoint y: 127, endPoint x: 375, endPoint y: 145, distance: 45.6
click at [375, 145] on li "We cannot allow early access due to insurance and rent collection requirements …" at bounding box center [367, 123] width 93 height 57
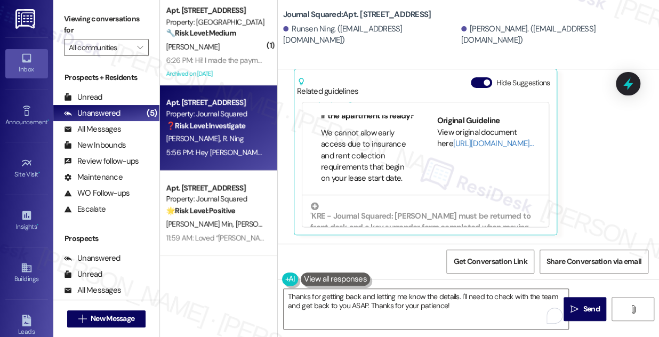
scroll to position [96, 0]
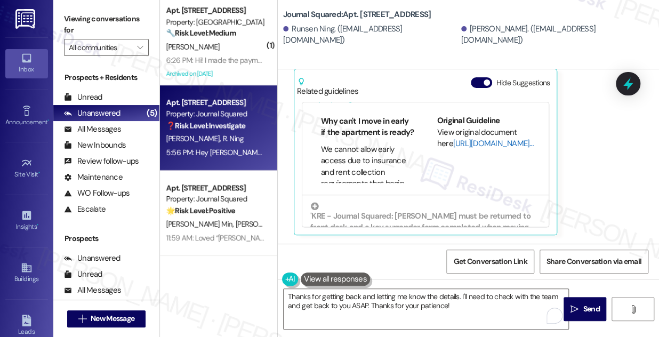
click at [455, 146] on link "[URL][DOMAIN_NAME]…" at bounding box center [493, 143] width 80 height 11
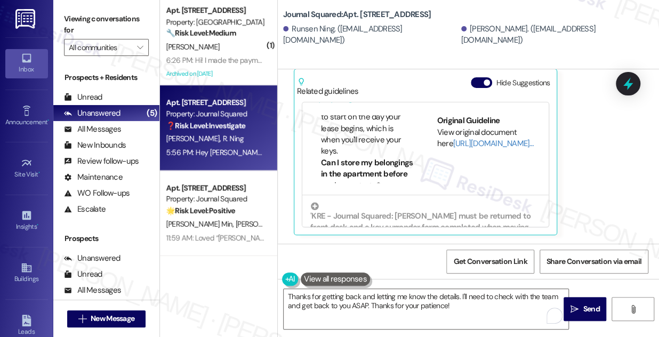
scroll to position [387, 0]
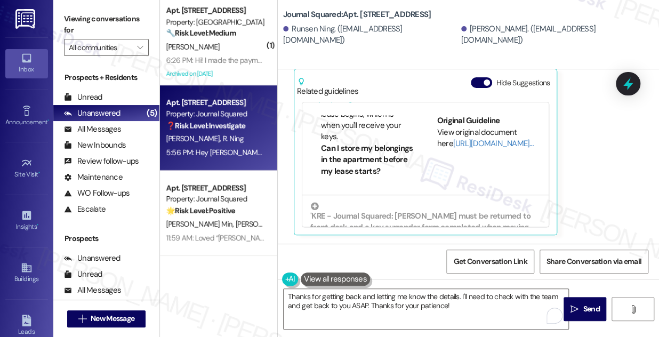
click at [354, 130] on li "Your rent payment needs to start on the day your lease begins, which is when yo…" at bounding box center [367, 114] width 93 height 57
click at [356, 138] on li "Your rent payment needs to start on the day your lease begins, which is when yo…" at bounding box center [367, 114] width 93 height 57
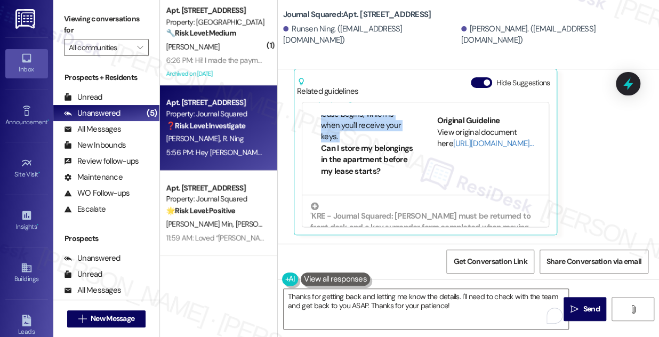
click at [356, 138] on li "Your rent payment needs to start on the day your lease begins, which is when yo…" at bounding box center [367, 114] width 93 height 57
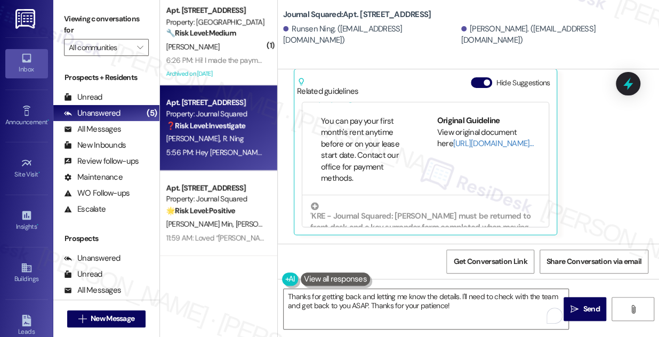
scroll to position [726, 0]
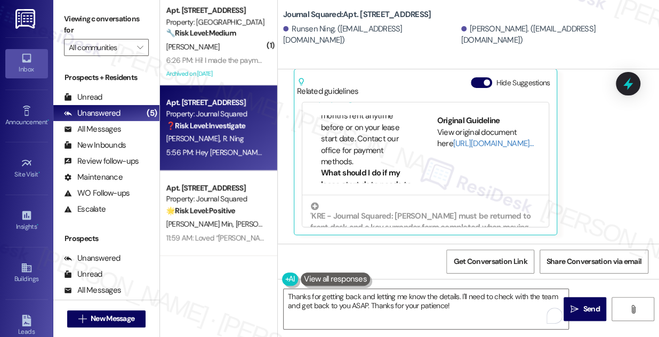
click at [361, 146] on li "You can pay your first month's rent anytime before or on your lease start date.…" at bounding box center [367, 133] width 93 height 69
click at [359, 144] on li "You can pay your first month's rent anytime before or on your lease start date.…" at bounding box center [367, 133] width 93 height 69
click at [358, 144] on li "You can pay your first month's rent anytime before or on your lease start date.…" at bounding box center [367, 133] width 93 height 69
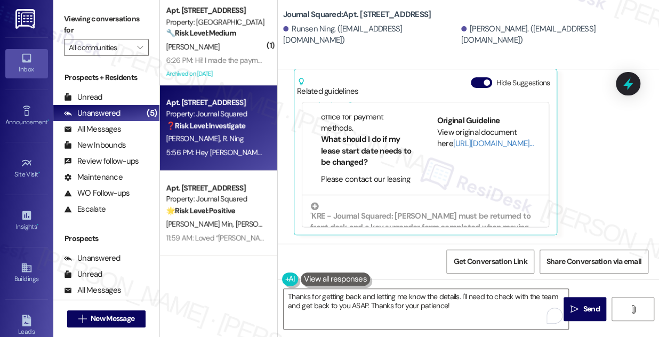
scroll to position [775, 0]
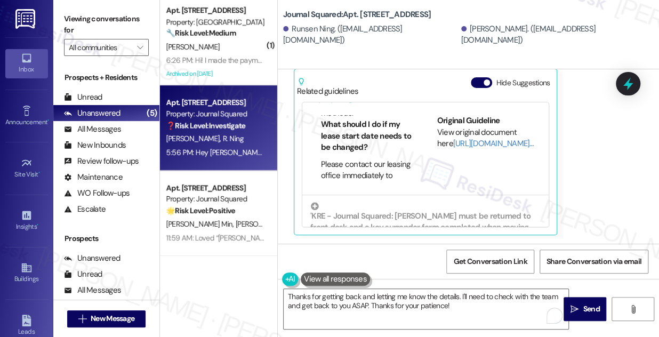
click at [352, 119] on li "You can pay your first month's rent anytime before or on your lease start date.…" at bounding box center [367, 85] width 93 height 69
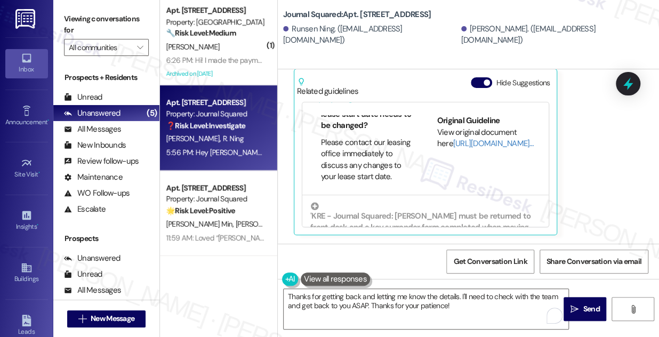
scroll to position [823, 0]
click at [338, 154] on li "Please contact our leasing office immediately to discuss any changes to your le…" at bounding box center [367, 160] width 93 height 46
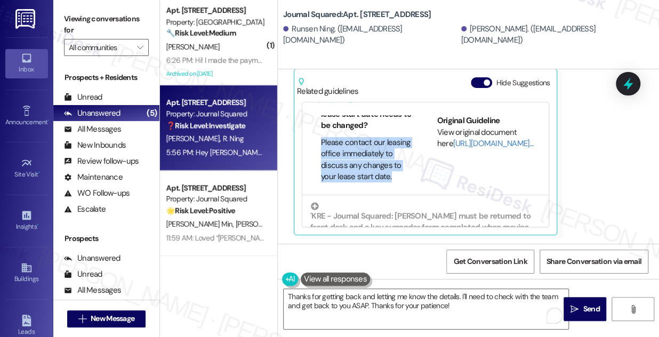
click at [338, 154] on li "Please contact our leasing office immediately to discuss any changes to your le…" at bounding box center [367, 160] width 93 height 46
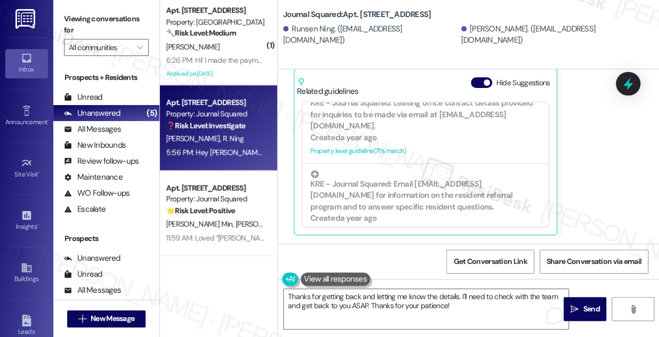
scroll to position [401, 0]
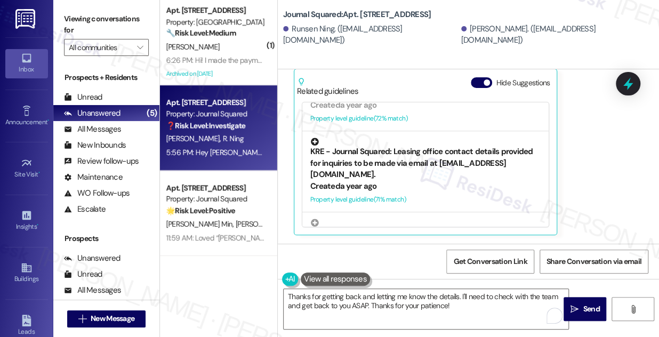
click at [406, 147] on div "KRE - Journal Squared: Leasing office contact details provided for inquiries to…" at bounding box center [425, 159] width 230 height 43
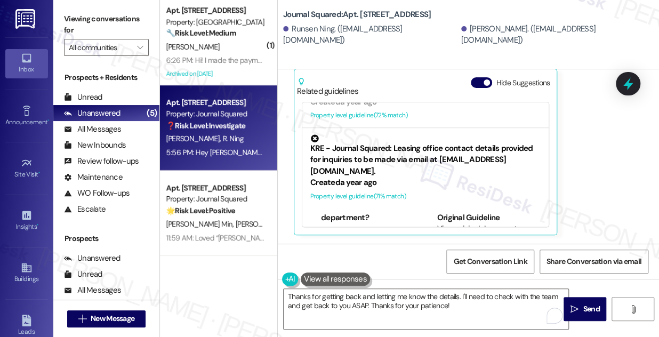
scroll to position [318, 0]
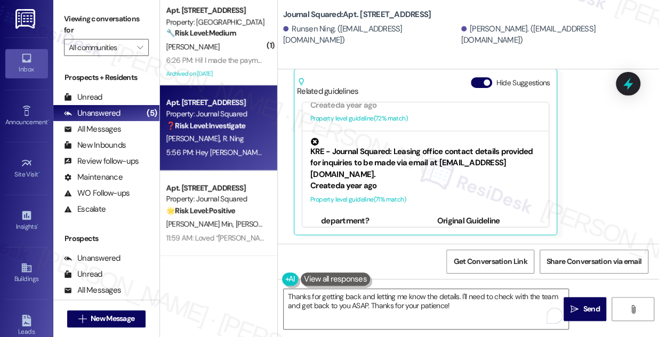
click at [458, 238] on link "[URL][DOMAIN_NAME]…" at bounding box center [493, 243] width 80 height 11
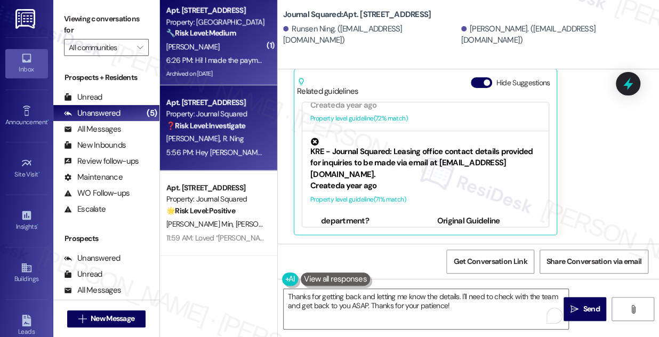
click at [228, 49] on div "[PERSON_NAME]" at bounding box center [215, 47] width 101 height 13
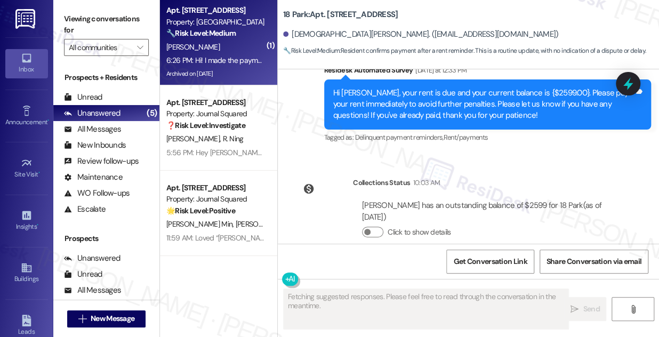
scroll to position [21826, 0]
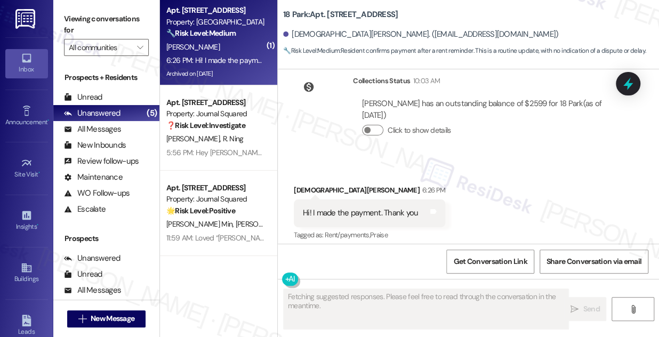
click at [377, 297] on div "Hi [PERSON_NAME], I'm glad to hear you've made the payment! Let me know if you …" at bounding box center [483, 308] width 301 height 23
click at [378, 297] on div "Hi [PERSON_NAME], I'm glad to hear you've made the payment! Let me know if you …" at bounding box center [483, 308] width 301 height 23
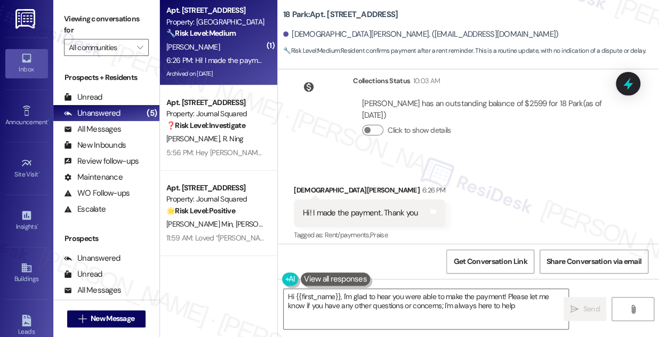
type textarea "Hi {{first_name}}, I'm glad to hear you were able to make the payment! Please l…"
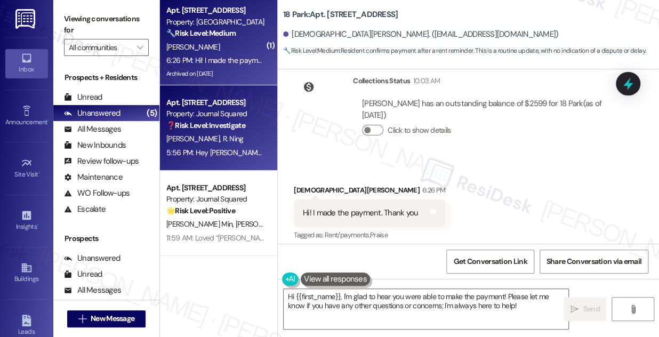
click at [217, 131] on div "Apt. 1703, 605 Pavonia Avenue Property: Journal Squared ❓ Risk Level: Investiga…" at bounding box center [215, 114] width 101 height 36
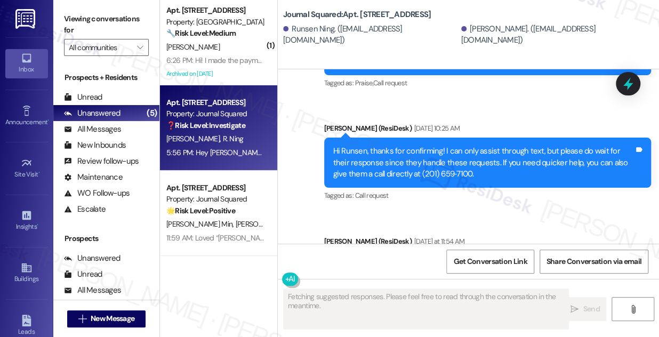
scroll to position [11852, 0]
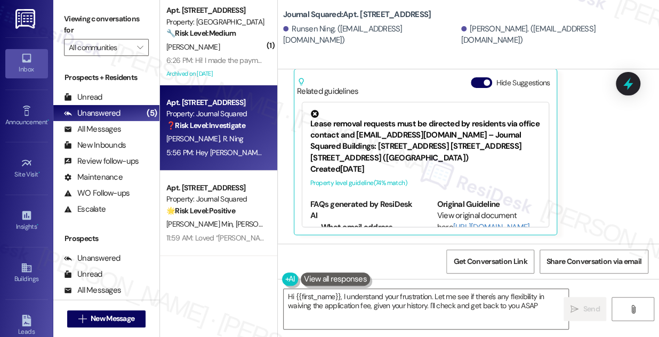
type textarea "Hi {{first_name}}, I understand your frustration. Let me see if there's any fle…"
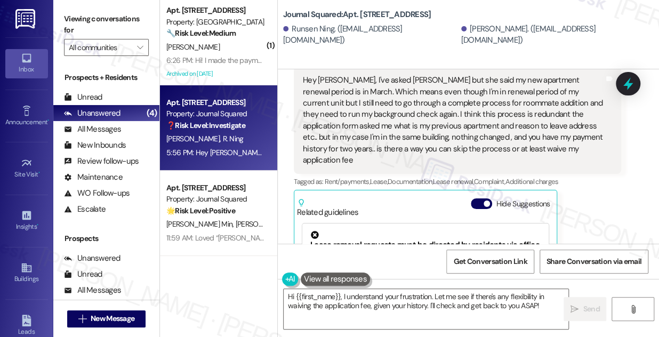
scroll to position [11707, 0]
click at [382, 123] on div "Hey [PERSON_NAME], I've asked [PERSON_NAME] but she said my new apartment renew…" at bounding box center [453, 120] width 301 height 91
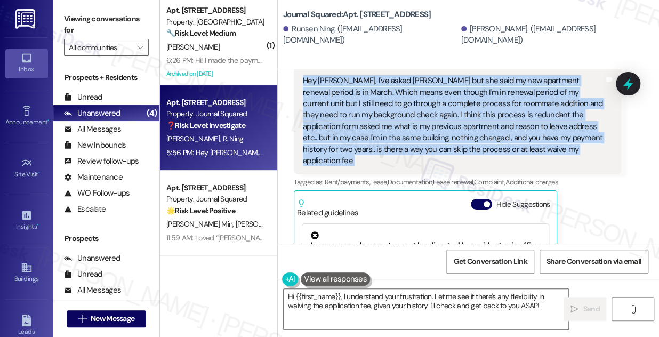
click at [382, 123] on div "Hey [PERSON_NAME], I've asked [PERSON_NAME] but she said my new apartment renew…" at bounding box center [453, 120] width 301 height 91
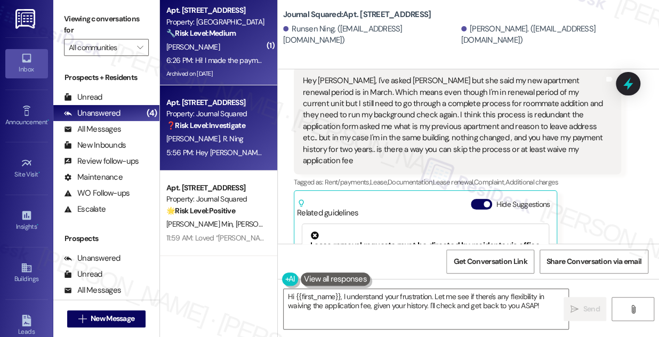
click at [219, 28] on div "🔧 Risk Level: Medium Resident confirms payment after a rent reminder. This is a…" at bounding box center [215, 33] width 99 height 11
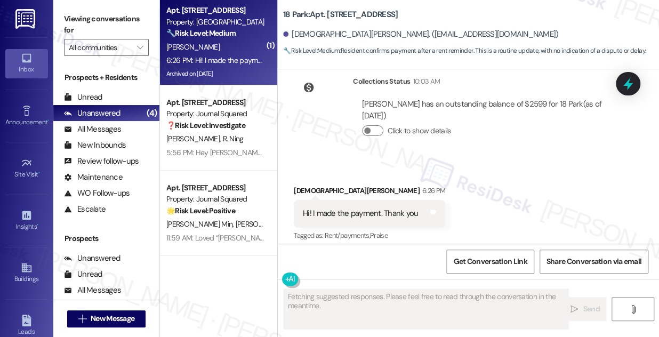
scroll to position [21826, 0]
click at [404, 297] on div "Hi [PERSON_NAME], I'm glad to hear you've made the payment! Let me know if you …" at bounding box center [483, 308] width 301 height 23
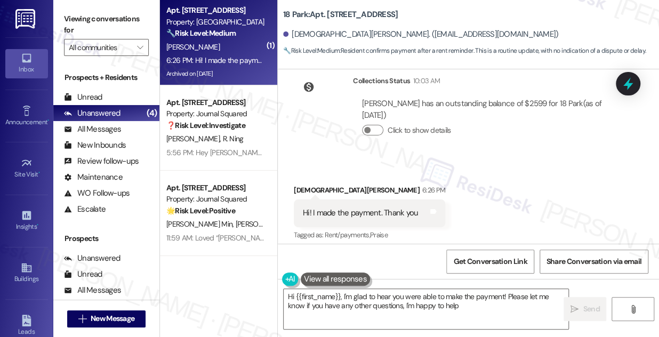
type textarea "Hi {{first_name}}, I'm glad to hear you were able to make the payment! Please l…"
click at [402, 297] on div "Hi [PERSON_NAME], I'm glad to hear you've made the payment! Let me know if you …" at bounding box center [483, 308] width 301 height 23
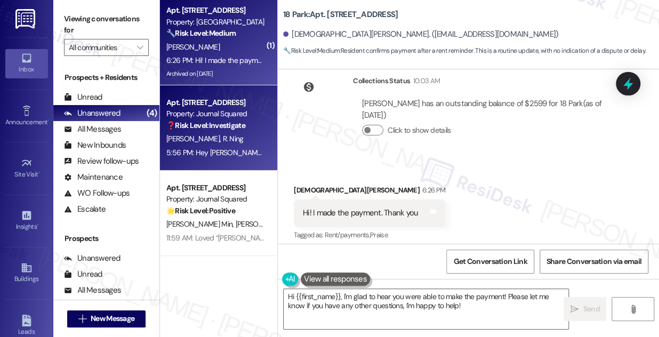
click at [244, 134] on div "Z. Yu R. Ning" at bounding box center [215, 138] width 101 height 13
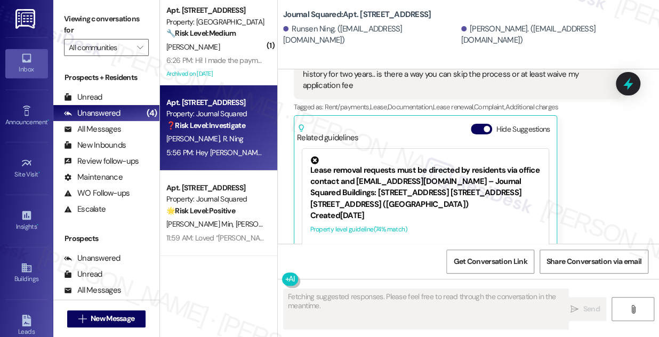
scroll to position [11707, 0]
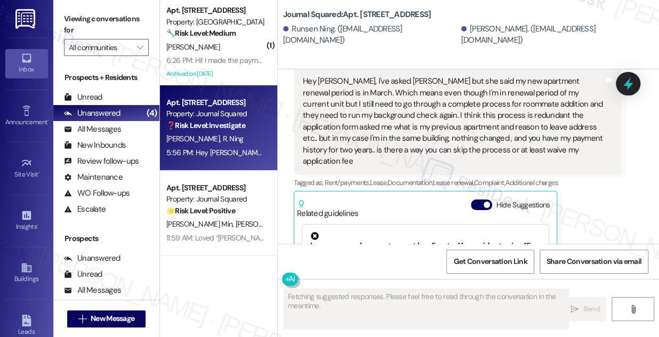
click at [514, 167] on div "Hey [PERSON_NAME], I've asked [PERSON_NAME] but she said my new apartment renew…" at bounding box center [453, 121] width 301 height 91
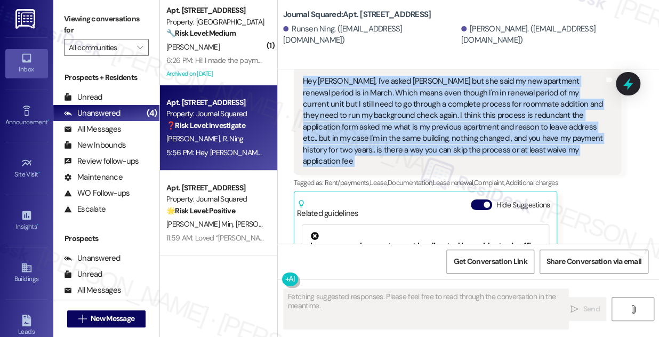
click at [513, 167] on div "Hey [PERSON_NAME], I've asked [PERSON_NAME] but she said my new apartment renew…" at bounding box center [453, 121] width 301 height 91
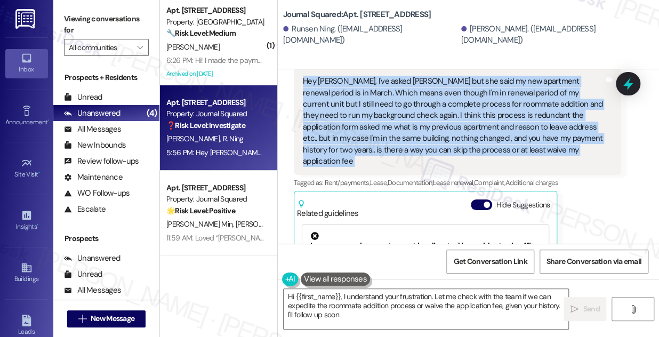
type textarea "Hi {{first_name}}, I understand your frustration. Let me check with the team if…"
